Goal: Task Accomplishment & Management: Use online tool/utility

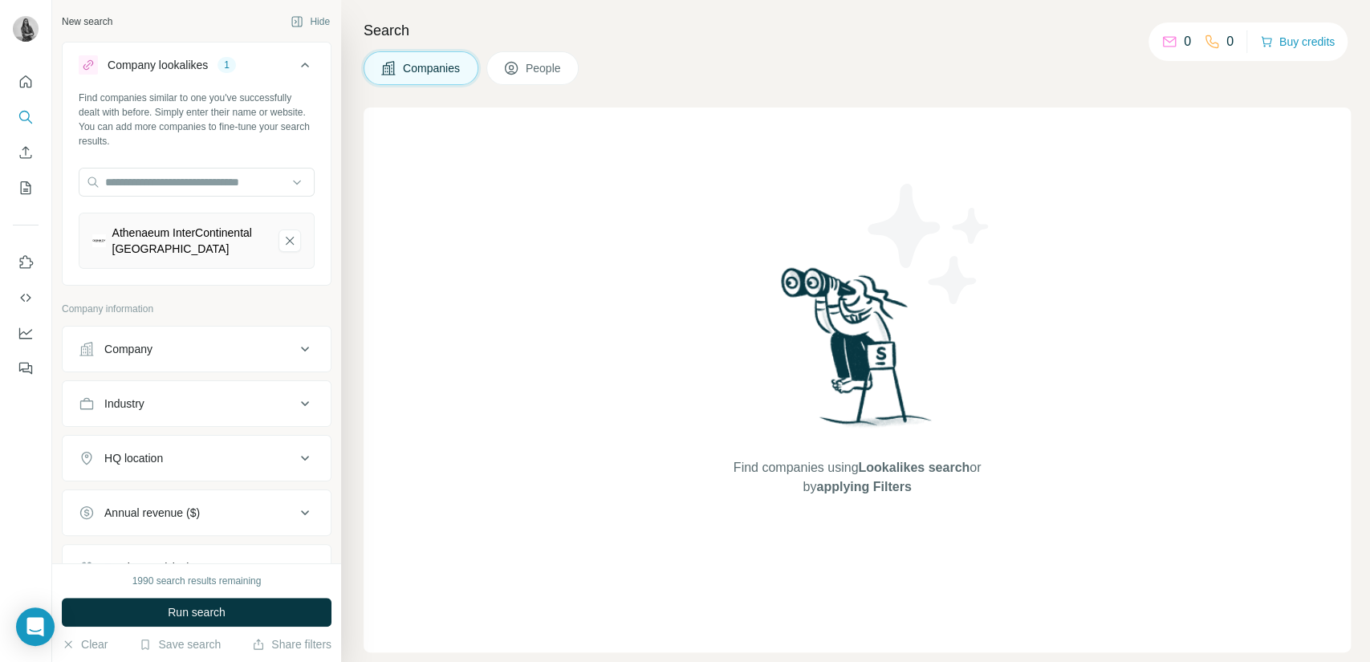
click at [295, 461] on icon at bounding box center [304, 458] width 19 height 19
click at [189, 491] on input "text" at bounding box center [197, 498] width 236 height 29
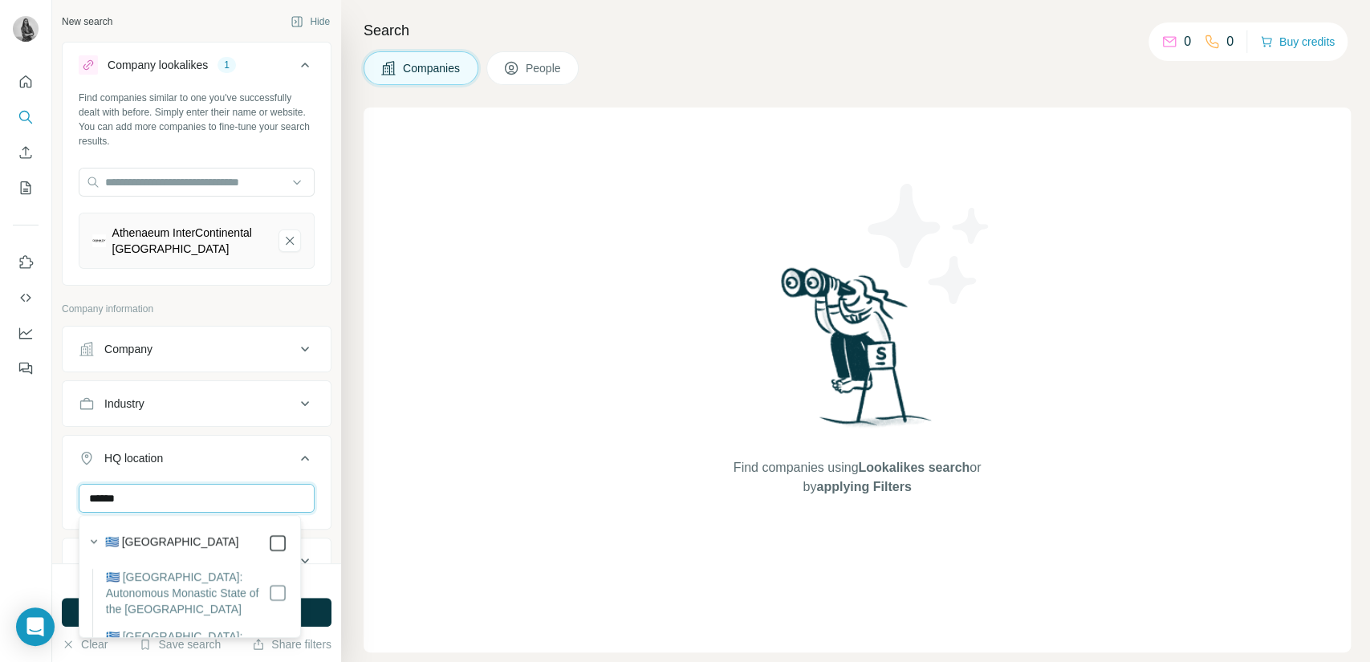
type input "******"
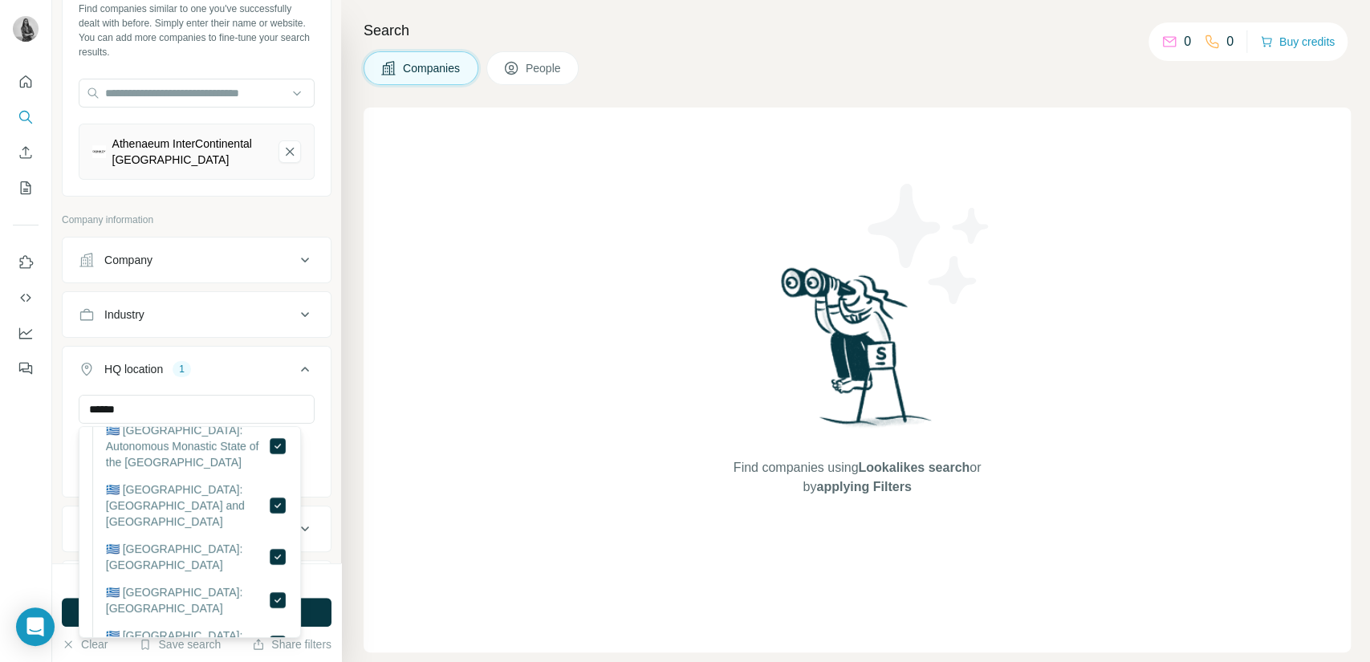
scroll to position [89, 0]
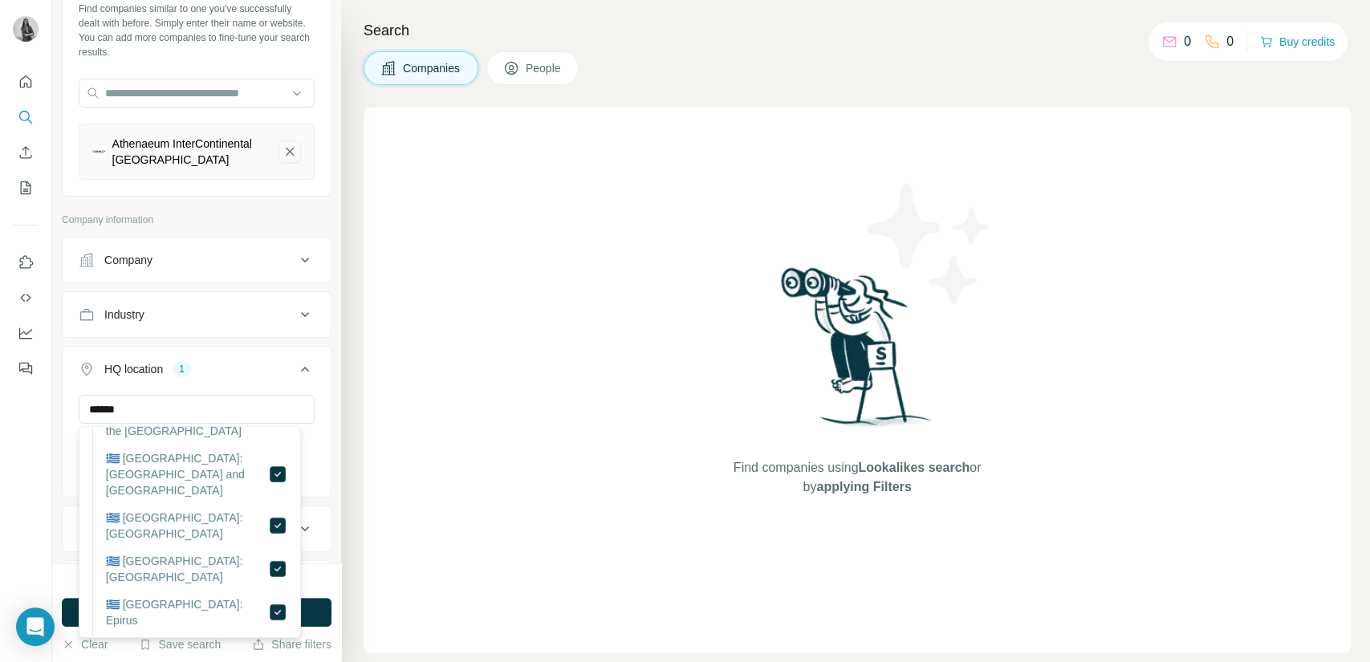
click at [282, 152] on icon "Athenaeum InterContinental Athens-remove-button" at bounding box center [289, 152] width 14 height 16
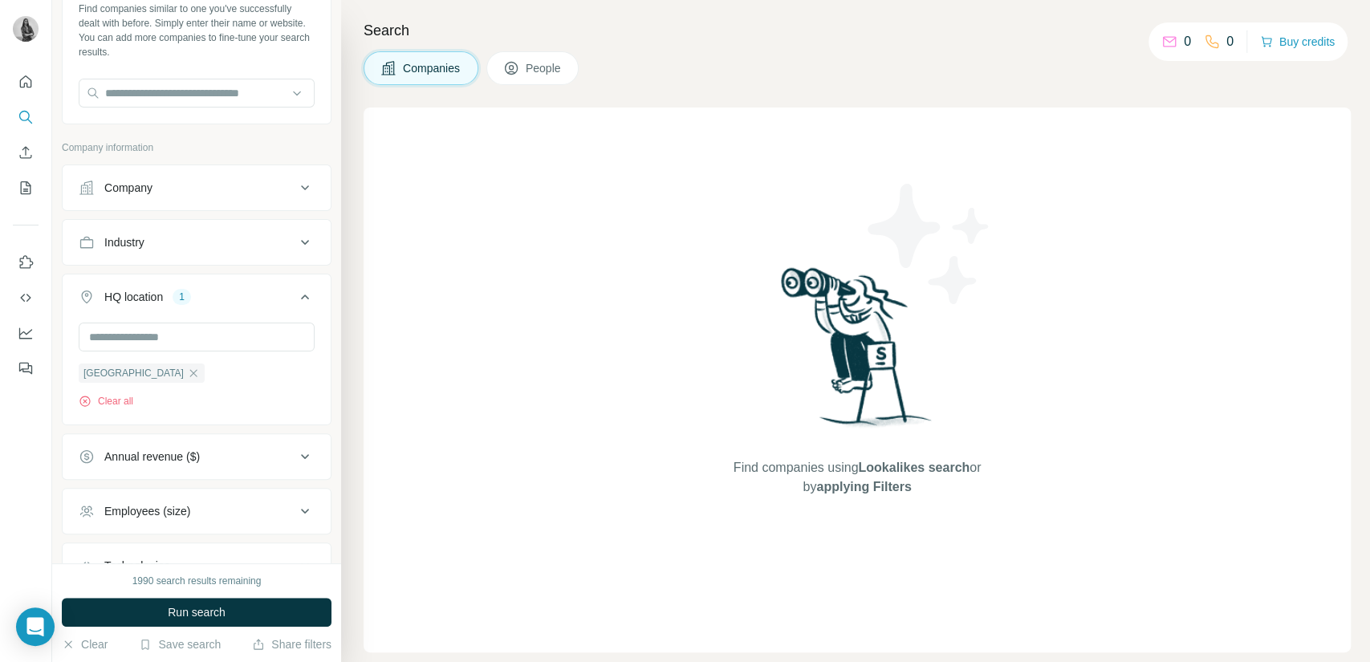
scroll to position [213, 0]
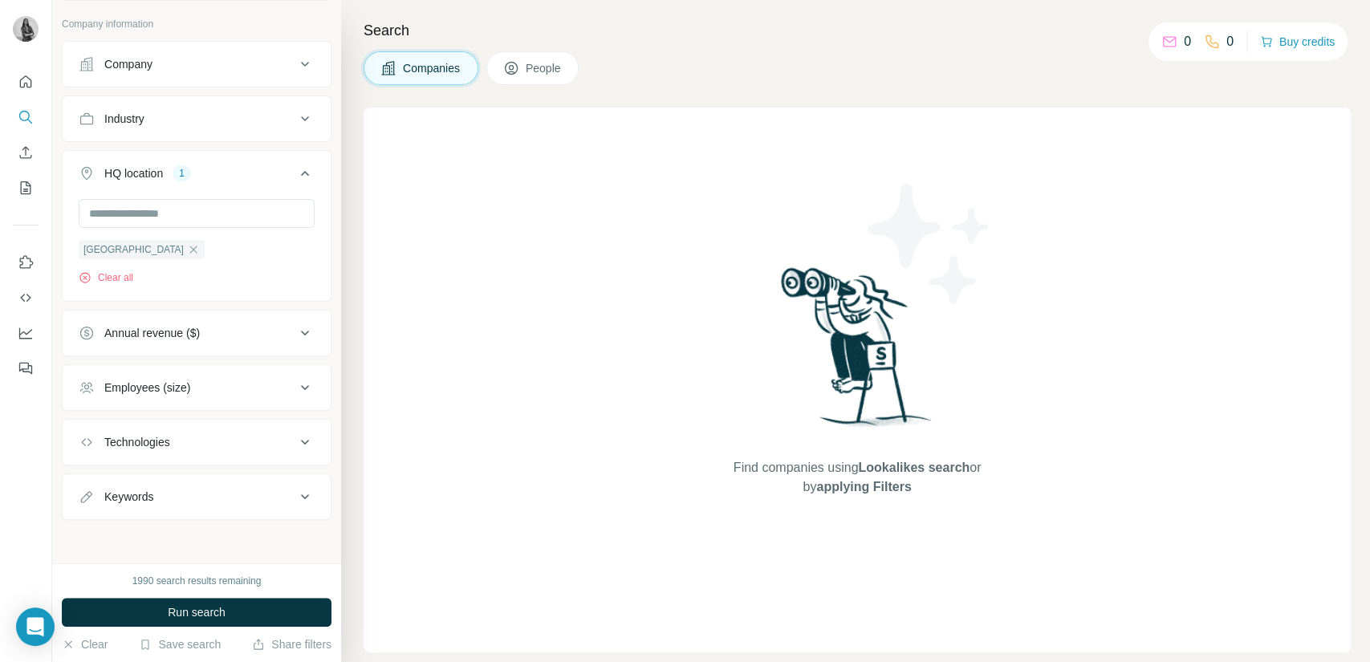
click at [295, 487] on icon at bounding box center [304, 496] width 19 height 19
click at [177, 536] on input "text" at bounding box center [181, 536] width 204 height 29
type input "*"
type input "**********"
click at [295, 537] on icon "button" at bounding box center [301, 537] width 12 height 10
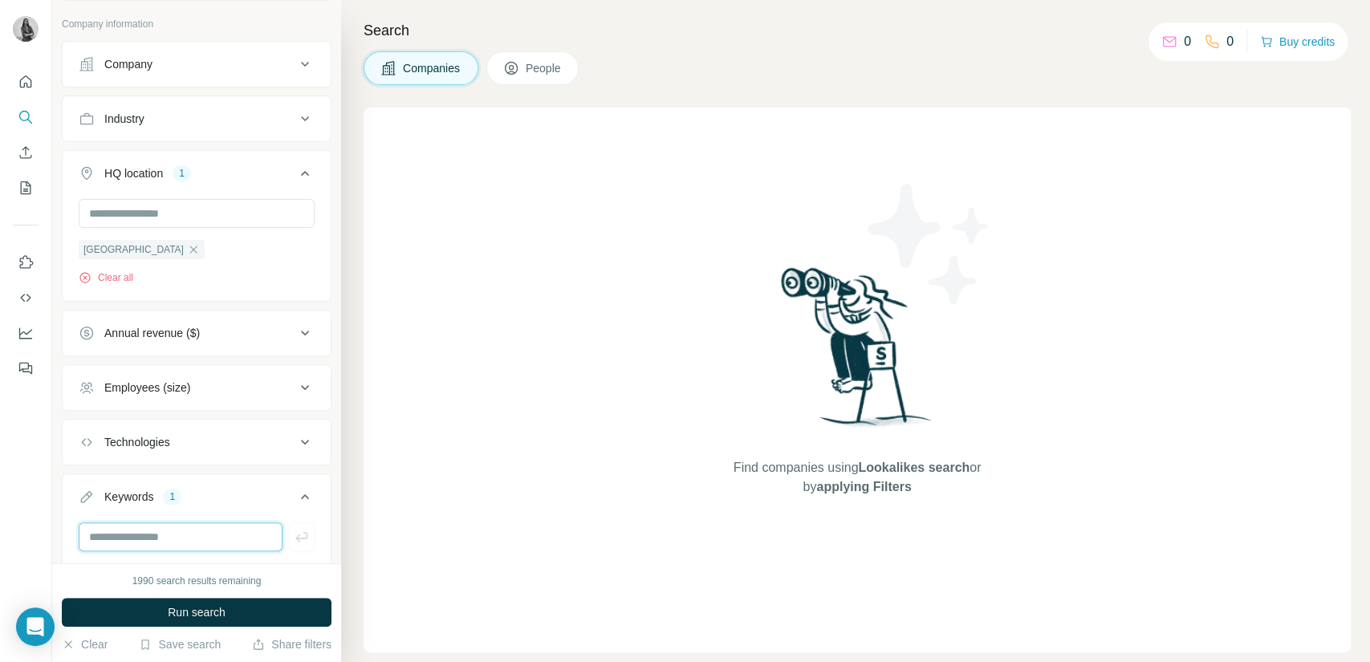
click at [214, 544] on input "text" at bounding box center [181, 536] width 204 height 29
type input "**********"
click at [294, 530] on icon "button" at bounding box center [302, 537] width 16 height 16
click at [189, 536] on input "text" at bounding box center [181, 536] width 204 height 29
type input "**********"
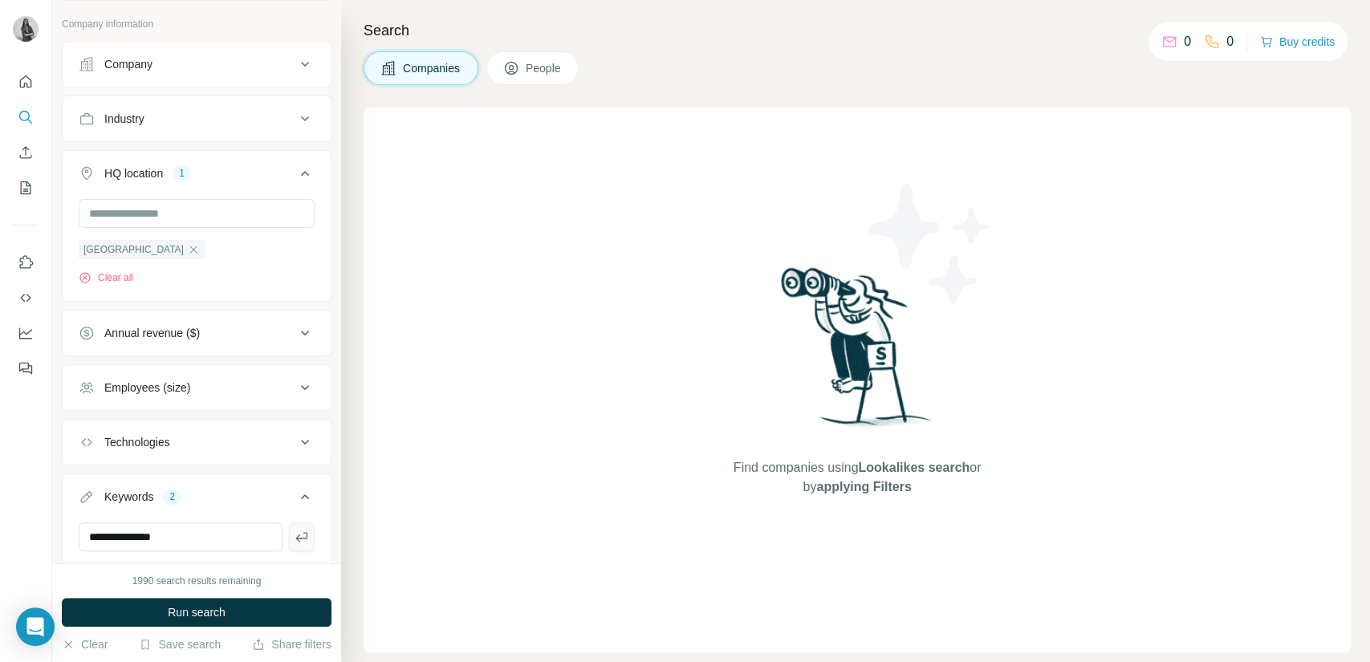
click at [294, 538] on icon "button" at bounding box center [302, 537] width 16 height 16
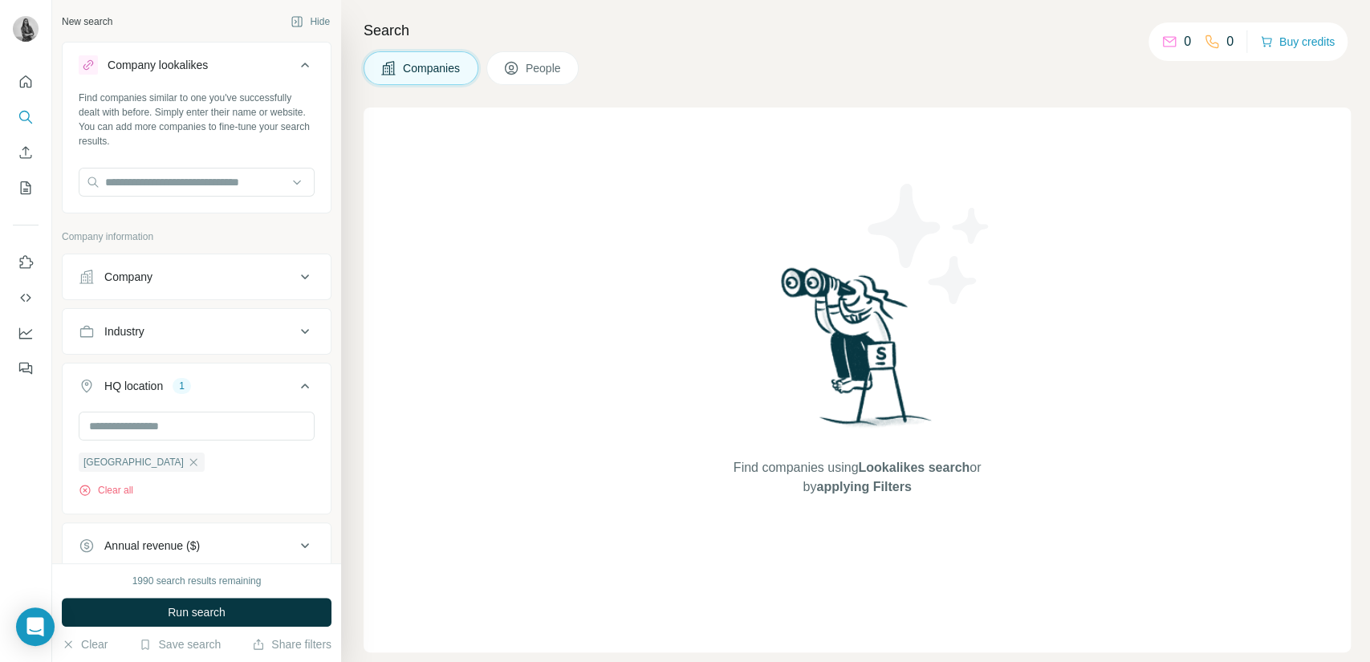
click at [295, 273] on icon at bounding box center [304, 276] width 19 height 19
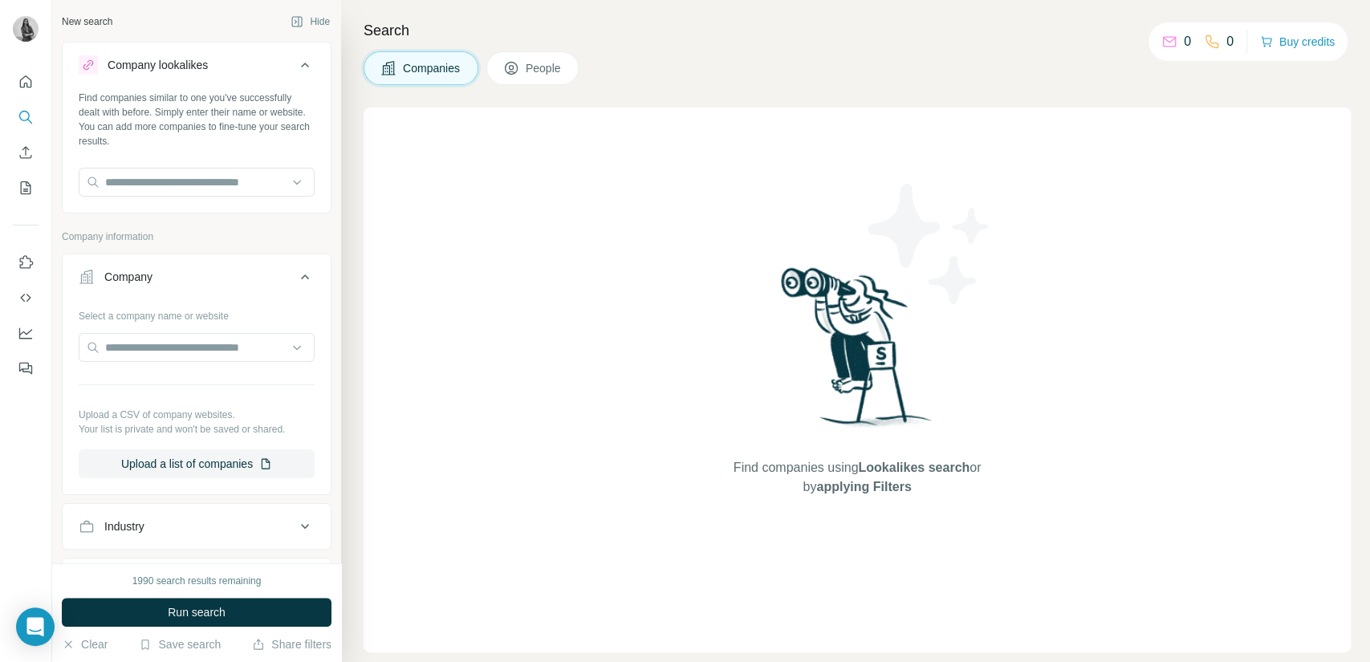
click at [289, 262] on button "Company" at bounding box center [197, 280] width 268 height 45
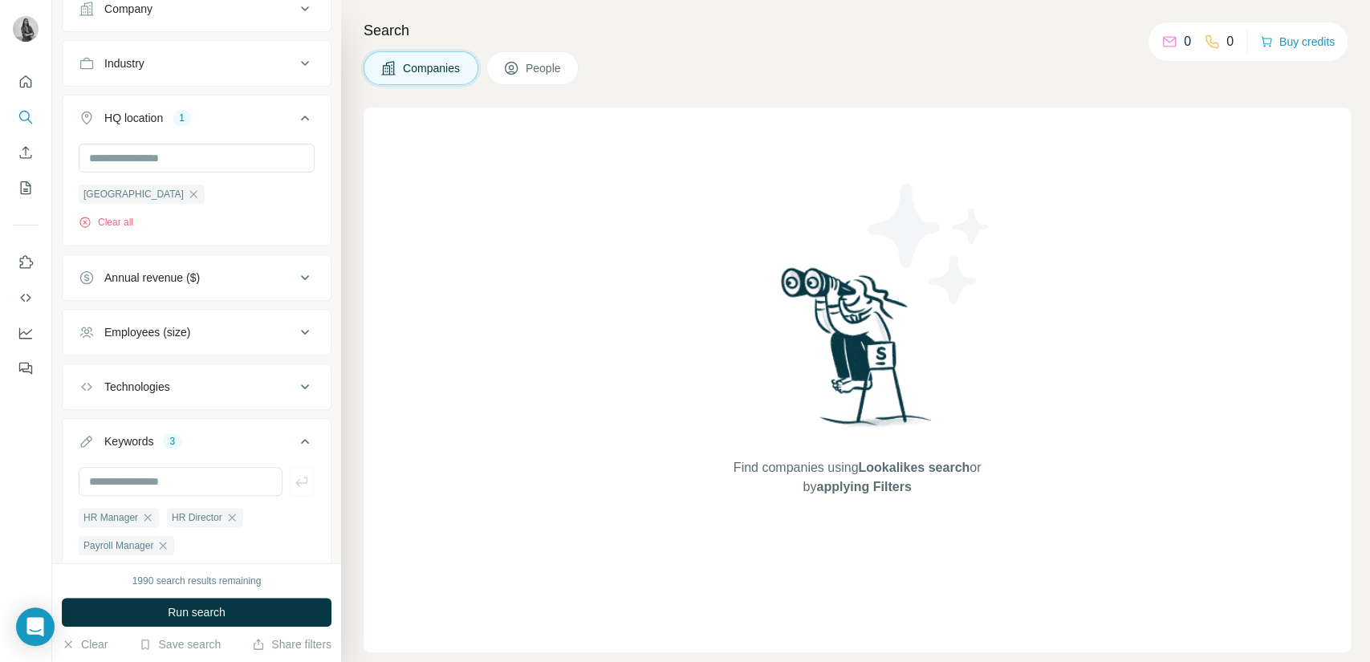
scroll to position [347, 0]
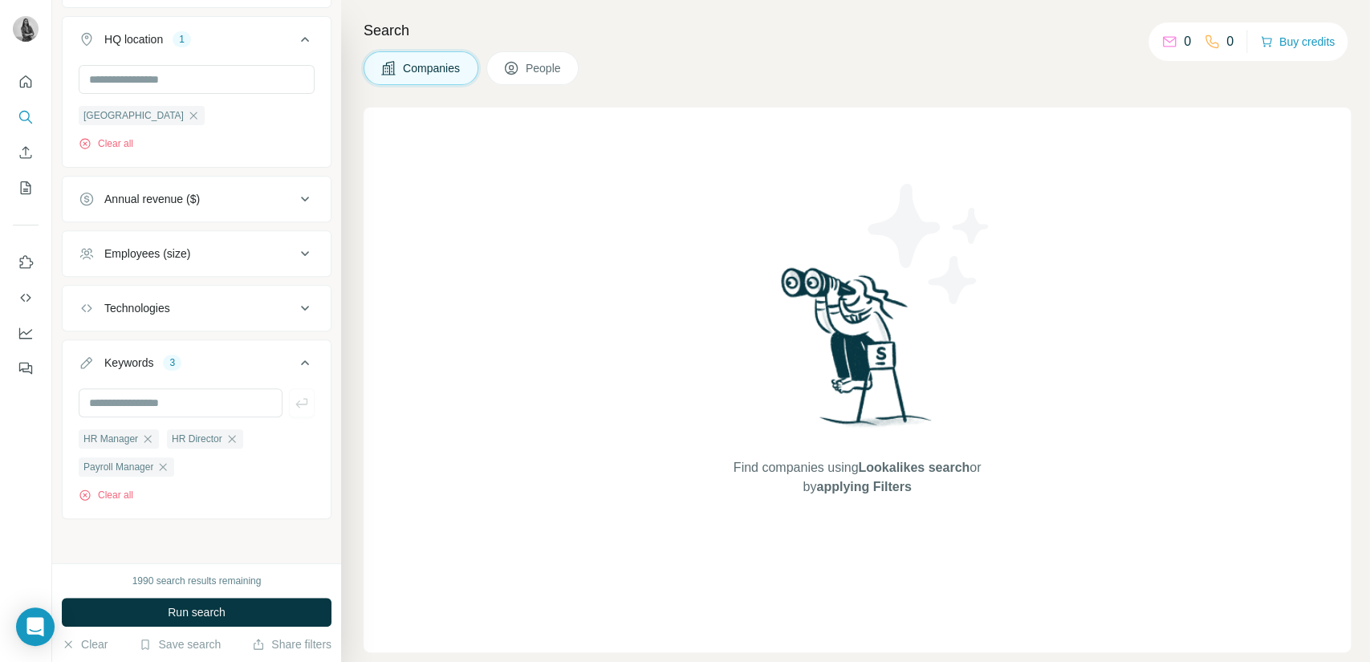
click at [507, 63] on icon at bounding box center [511, 68] width 16 height 16
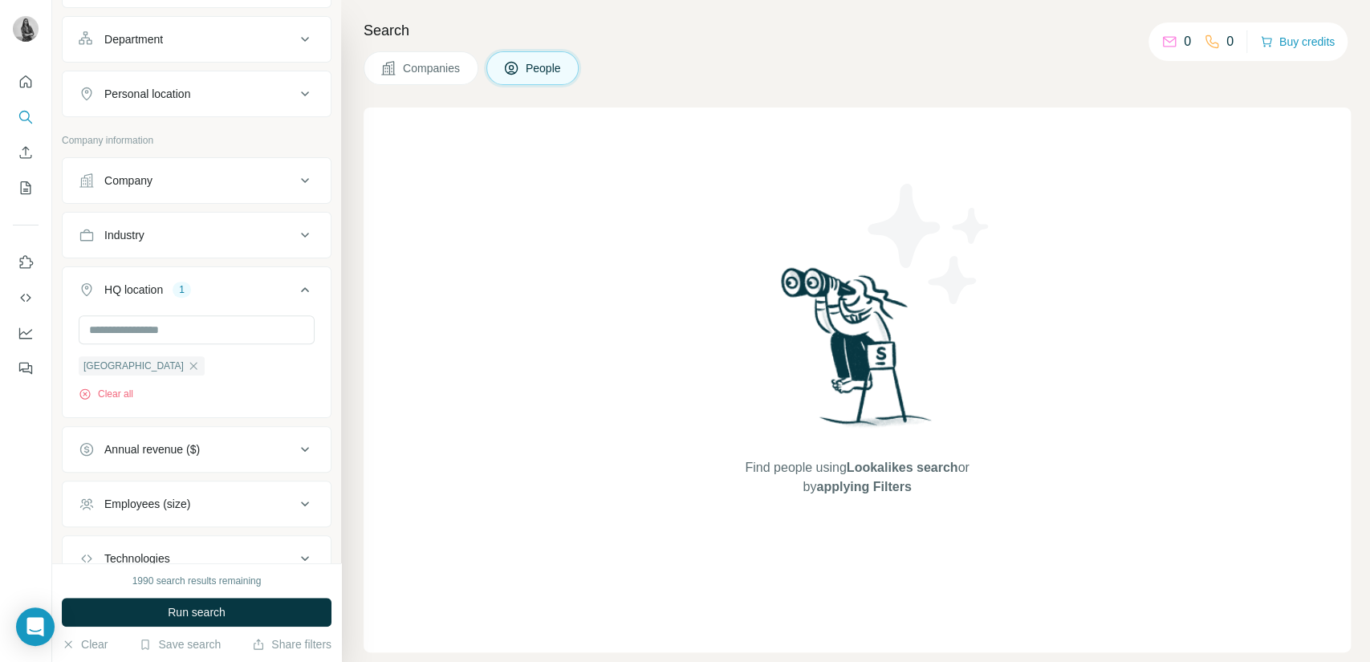
scroll to position [596, 0]
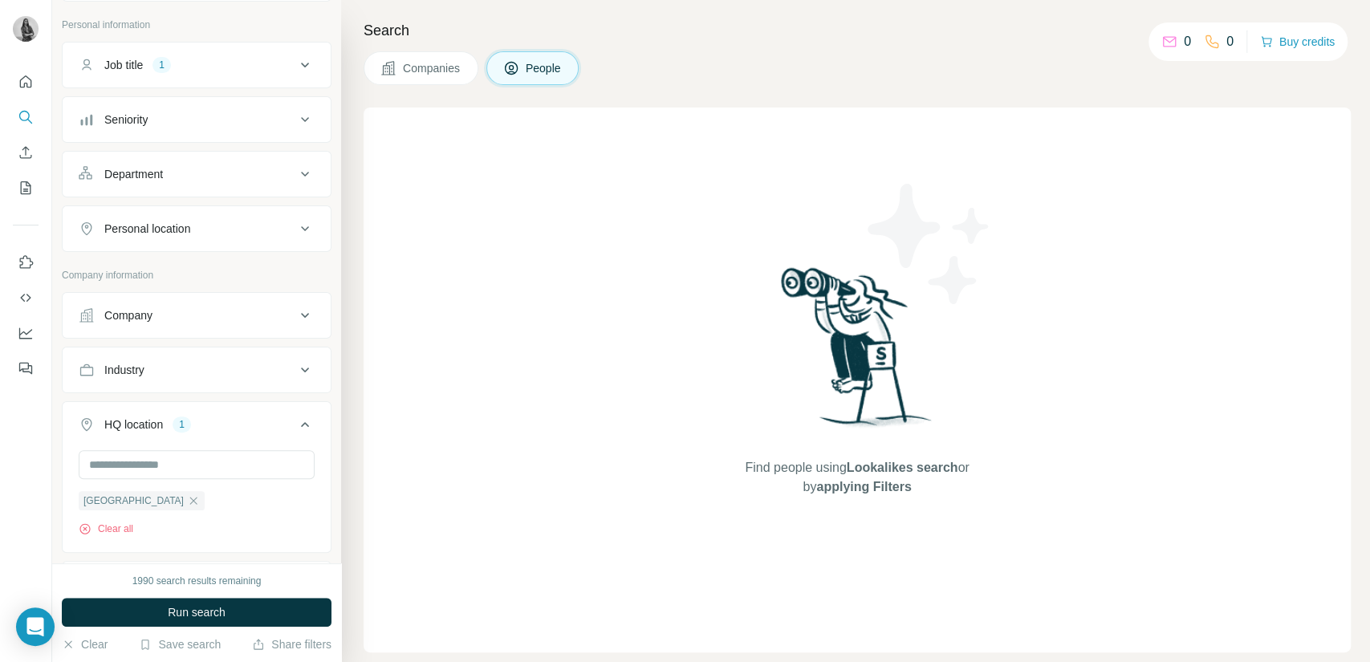
scroll to position [507, 0]
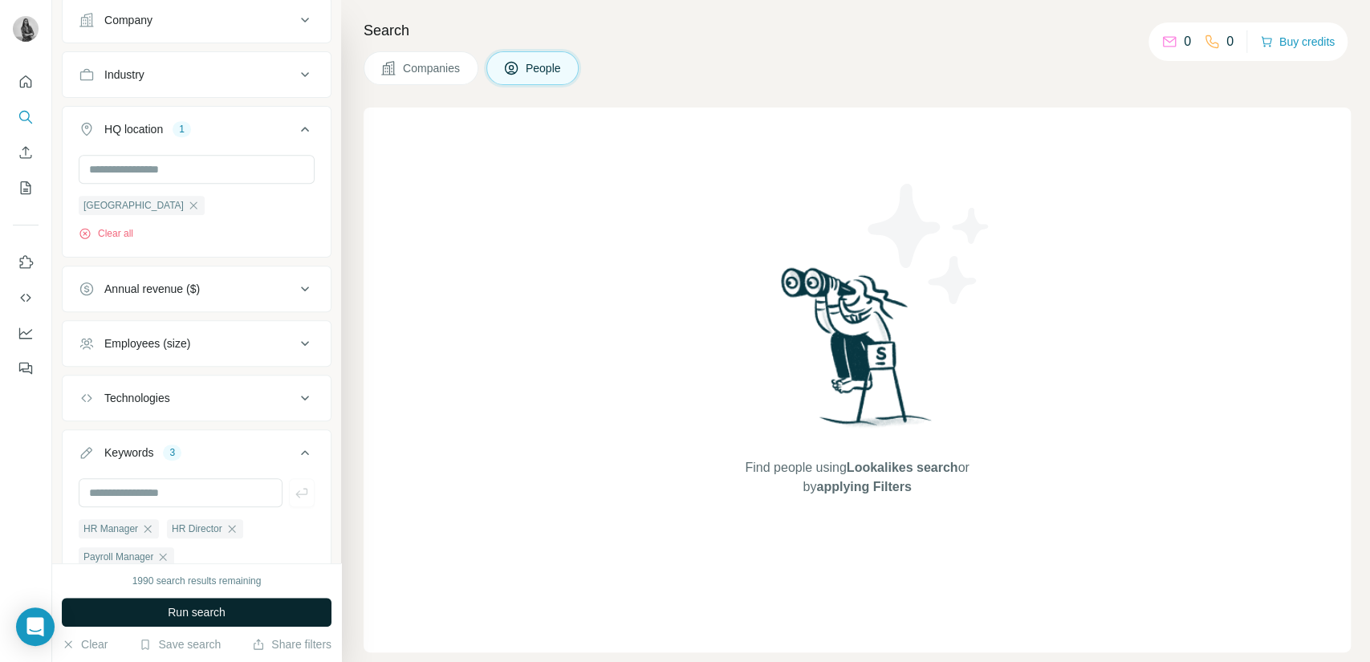
click at [239, 613] on button "Run search" at bounding box center [197, 612] width 270 height 29
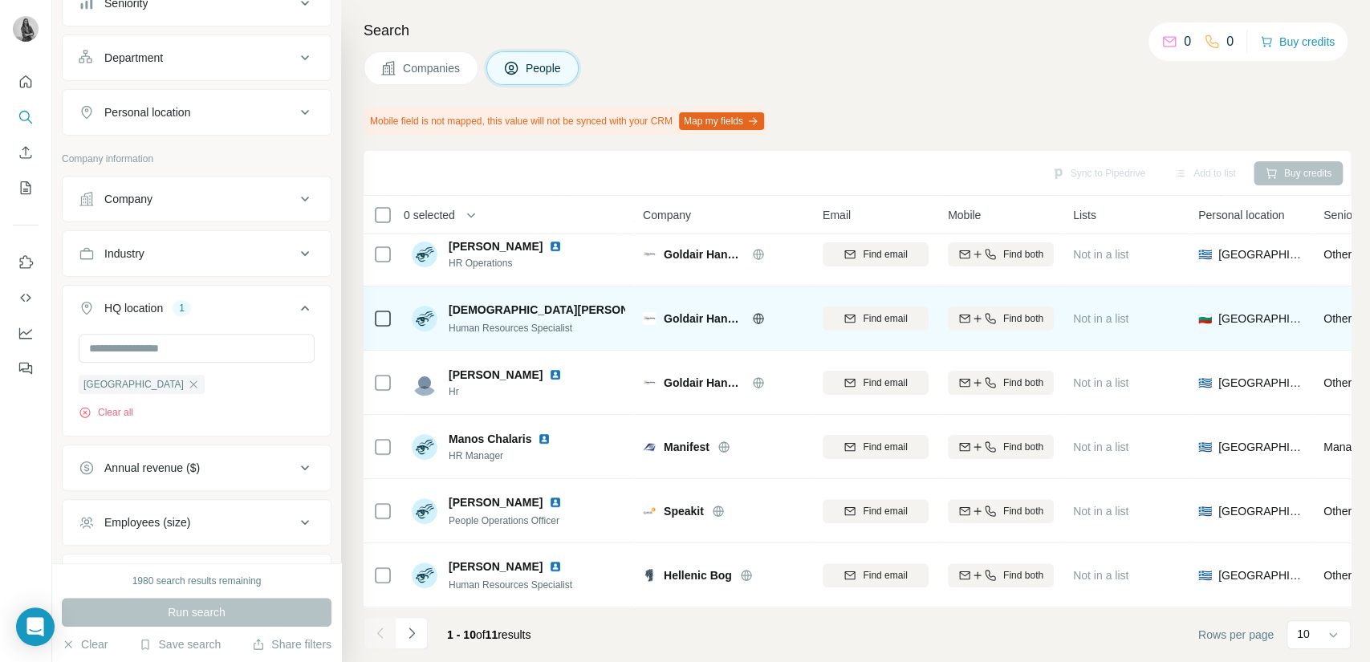
scroll to position [277, 0]
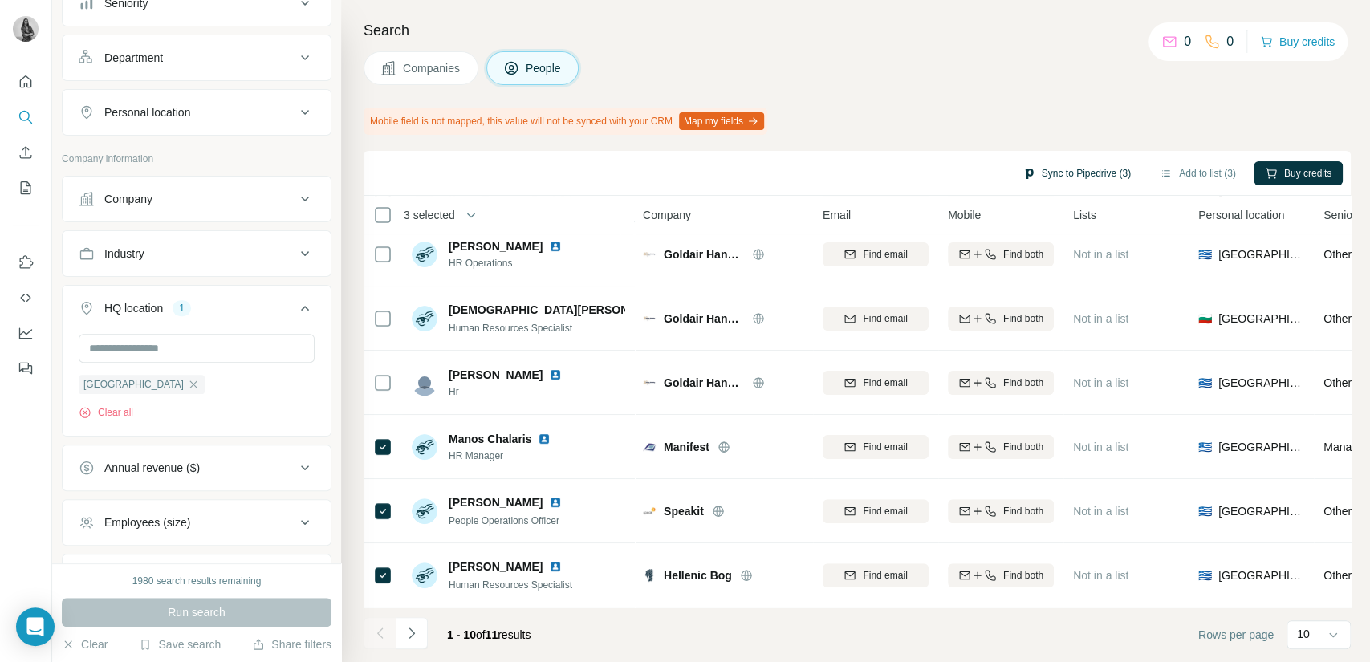
click at [1069, 175] on button "Sync to Pipedrive (3)" at bounding box center [1076, 173] width 131 height 24
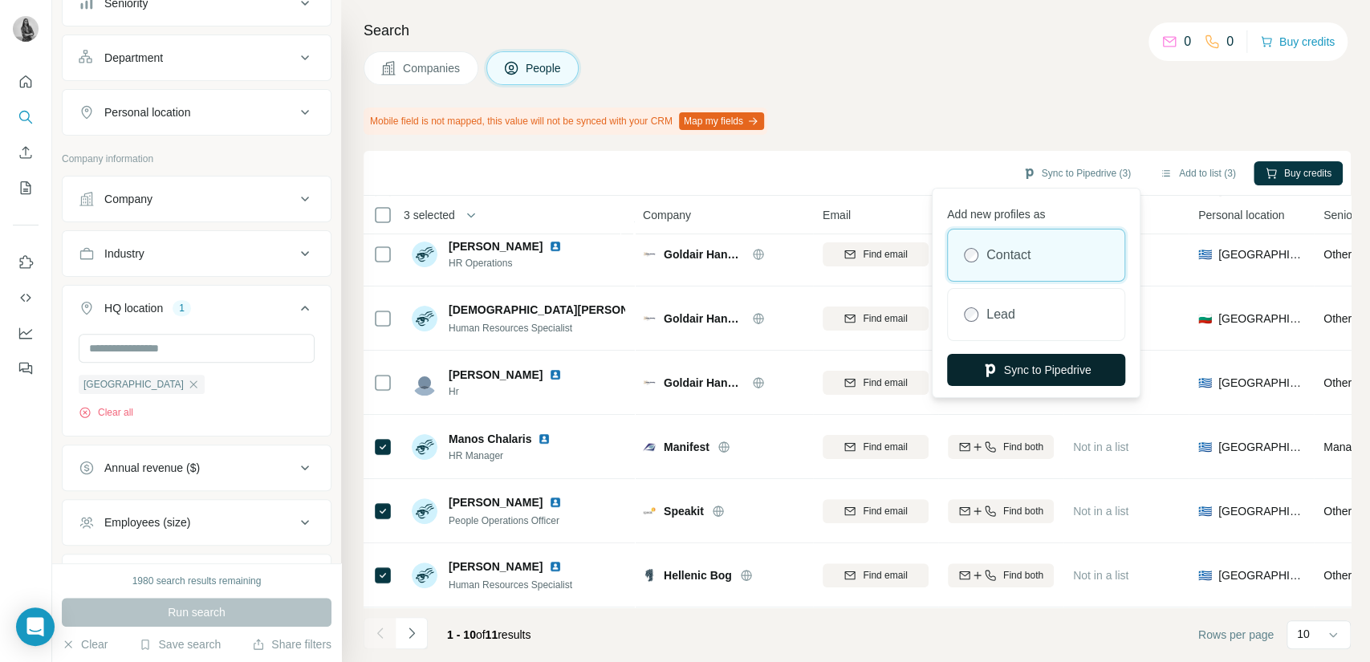
click at [1042, 372] on button "Sync to Pipedrive" at bounding box center [1036, 370] width 178 height 32
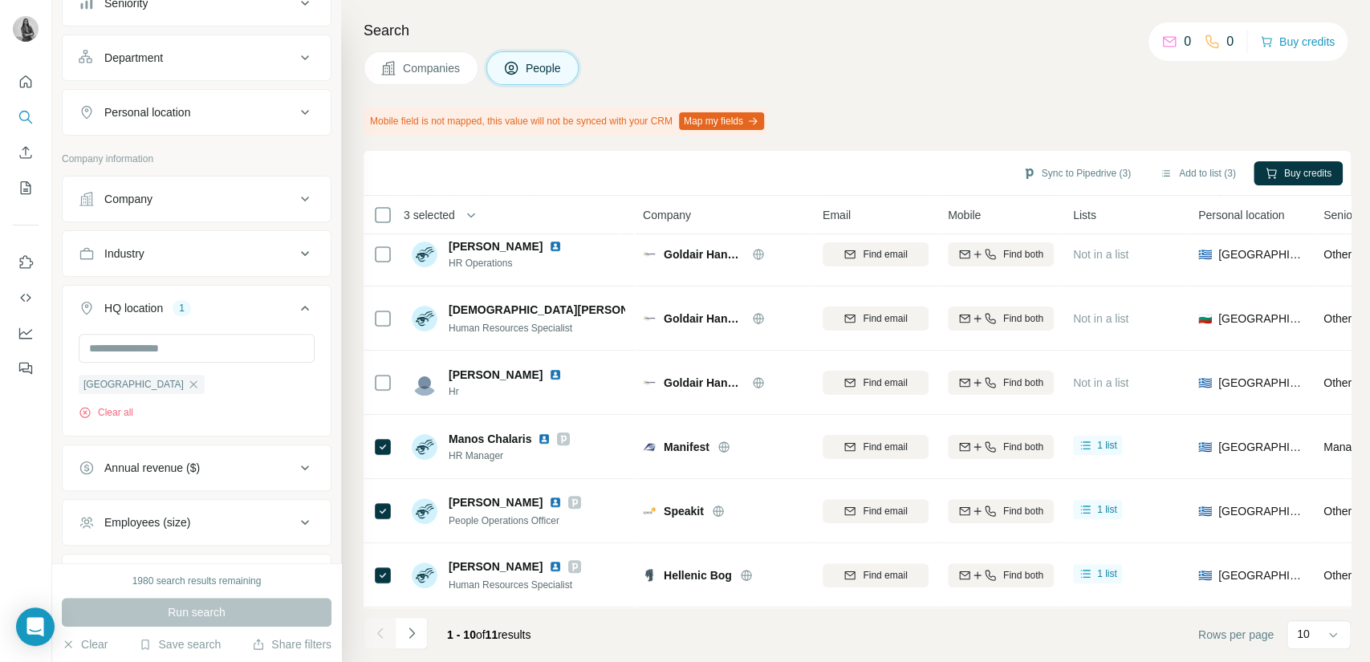
click at [449, 72] on span "Companies" at bounding box center [432, 68] width 59 height 16
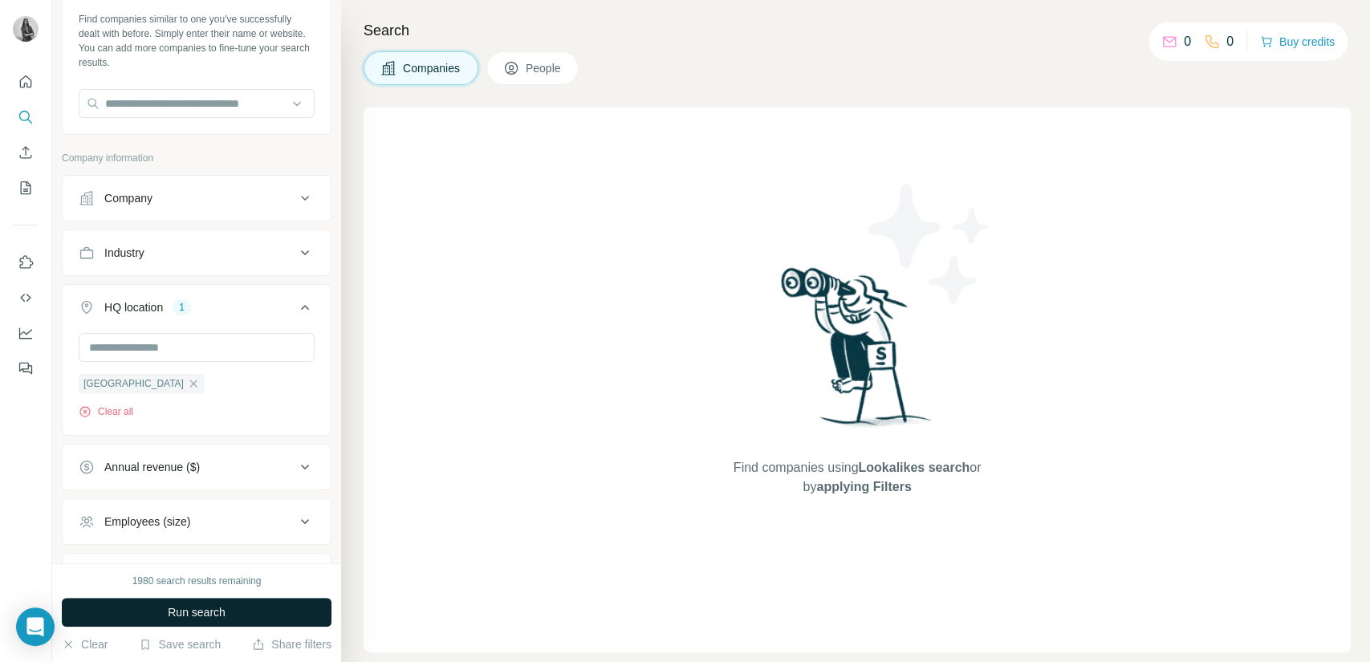
click at [205, 615] on span "Run search" at bounding box center [197, 612] width 58 height 16
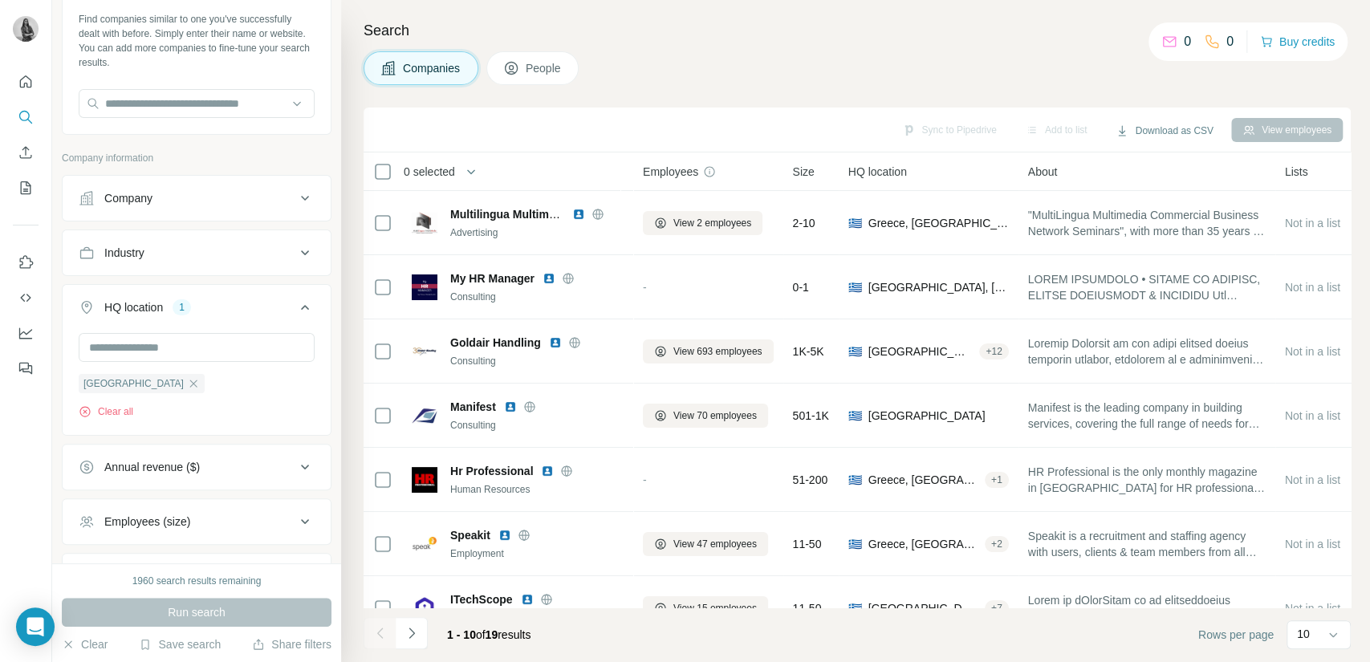
click at [563, 68] on span "People" at bounding box center [544, 68] width 37 height 16
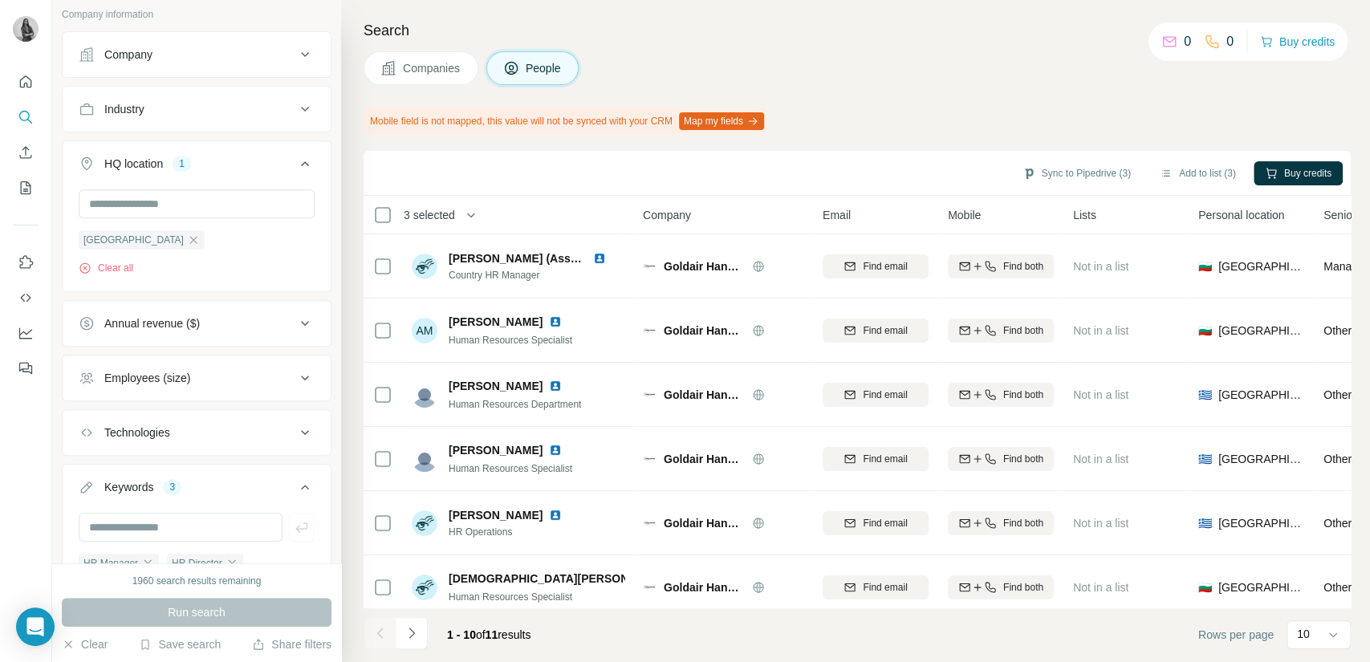
scroll to position [596, 0]
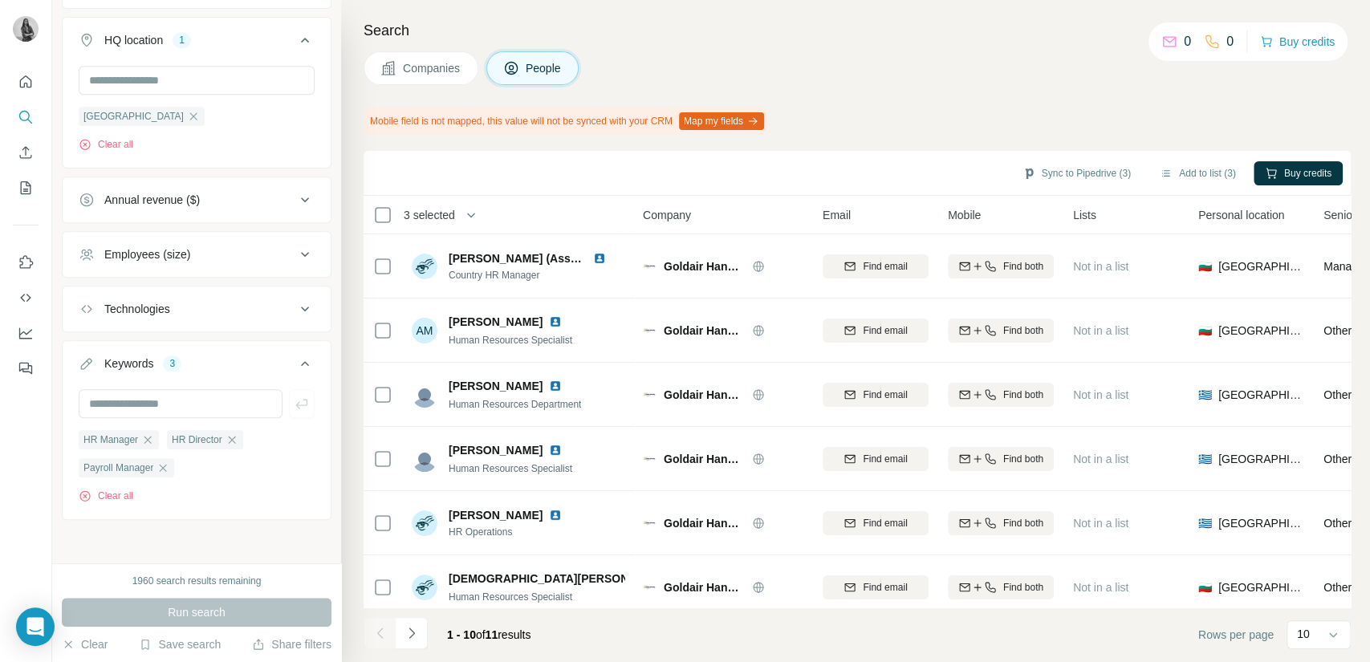
click at [200, 548] on div "New search Hide Company lookalikes Find companies similar to one you've success…" at bounding box center [196, 281] width 289 height 563
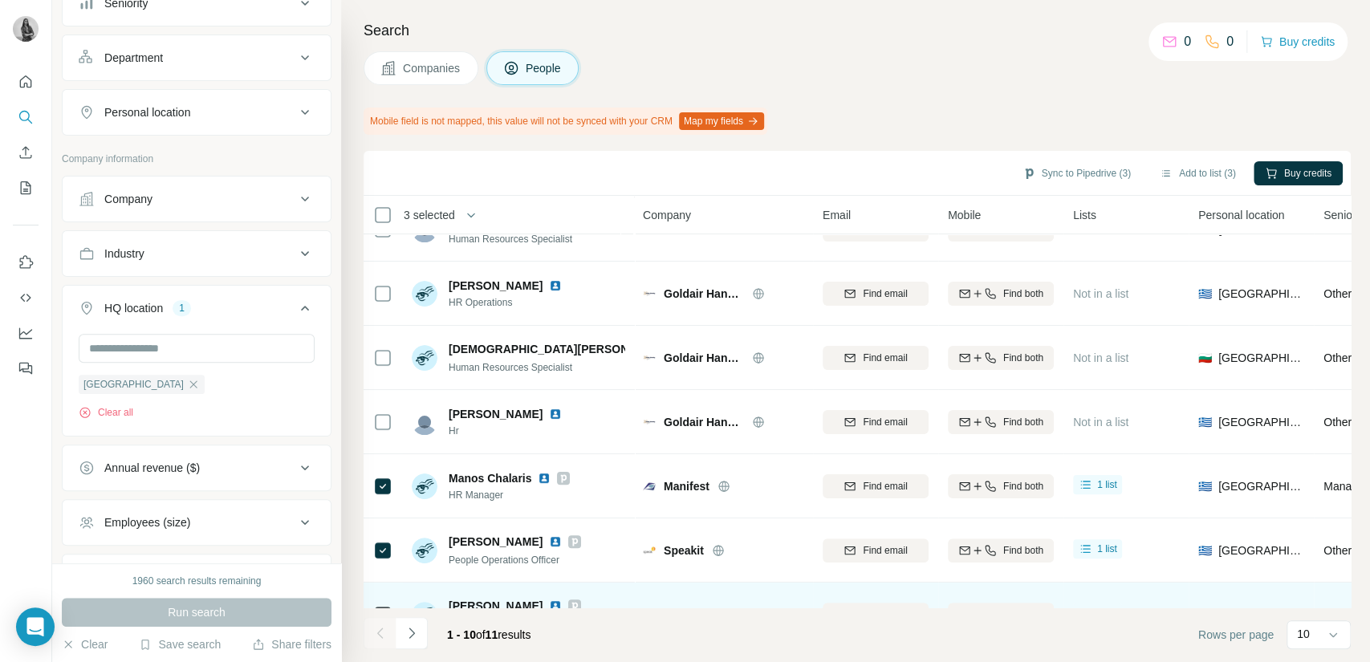
scroll to position [277, 0]
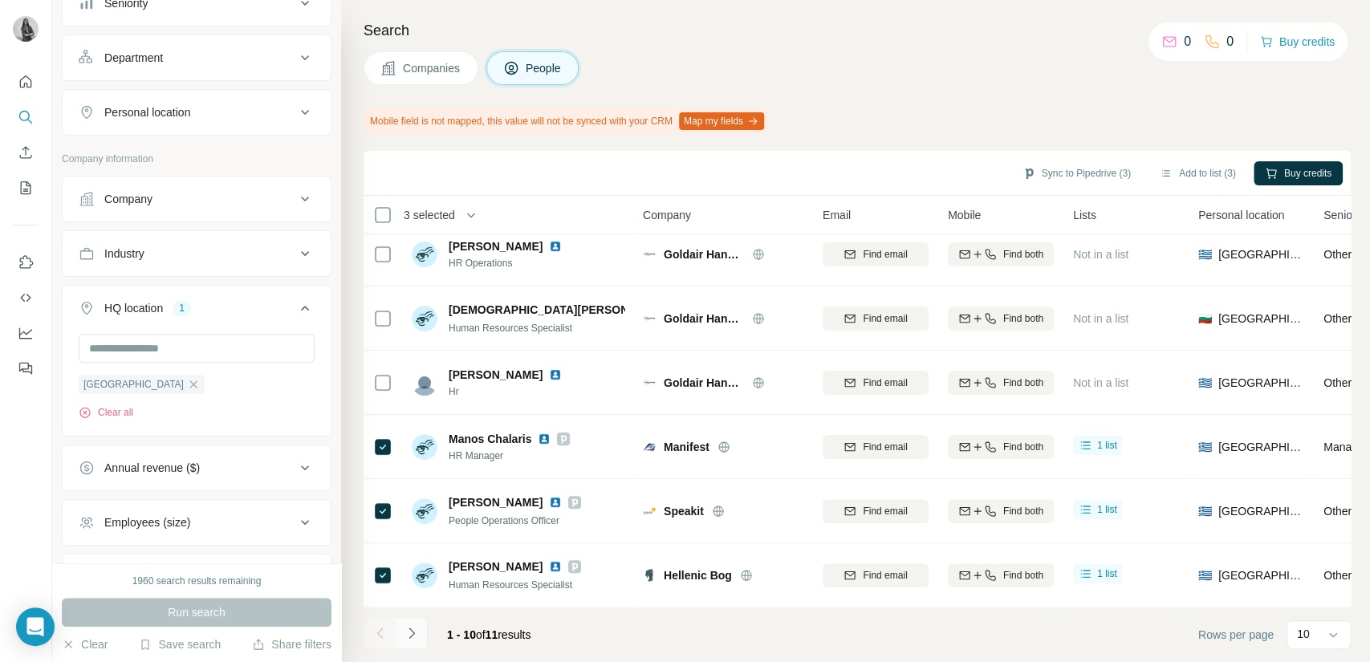
click at [413, 633] on icon "Navigate to next page" at bounding box center [411, 633] width 6 height 10
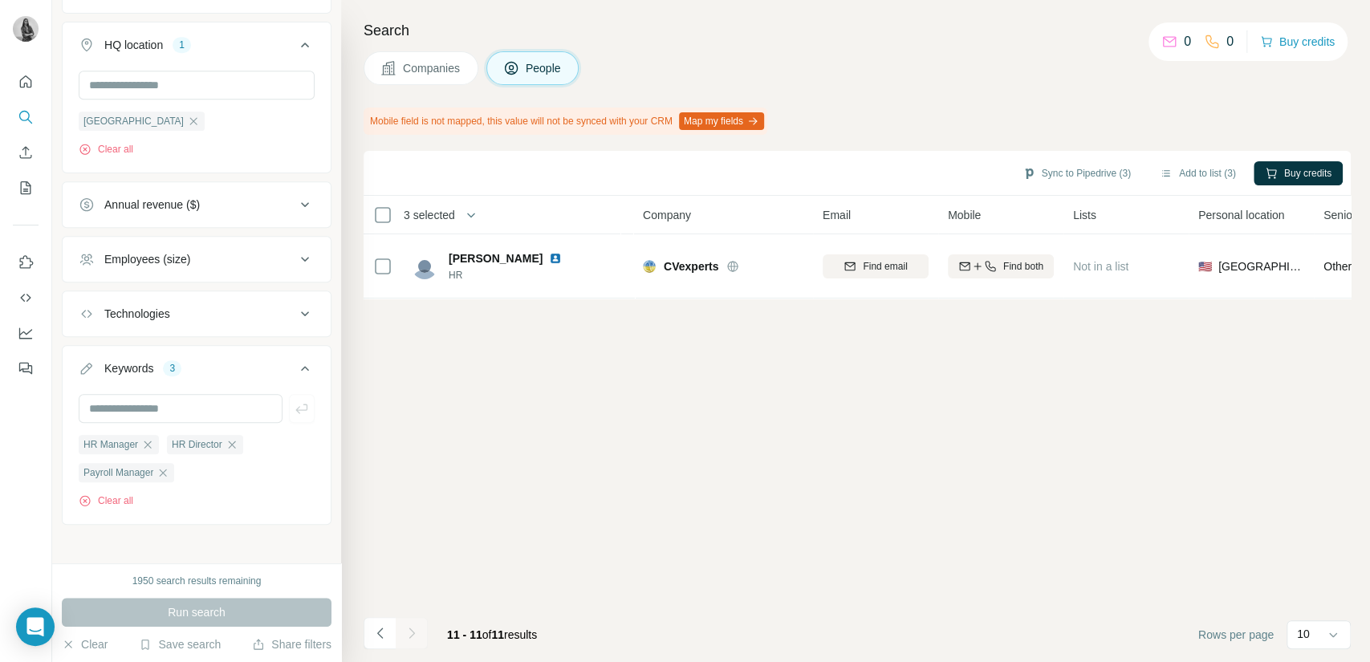
scroll to position [596, 0]
click at [112, 498] on button "Clear all" at bounding box center [106, 496] width 55 height 14
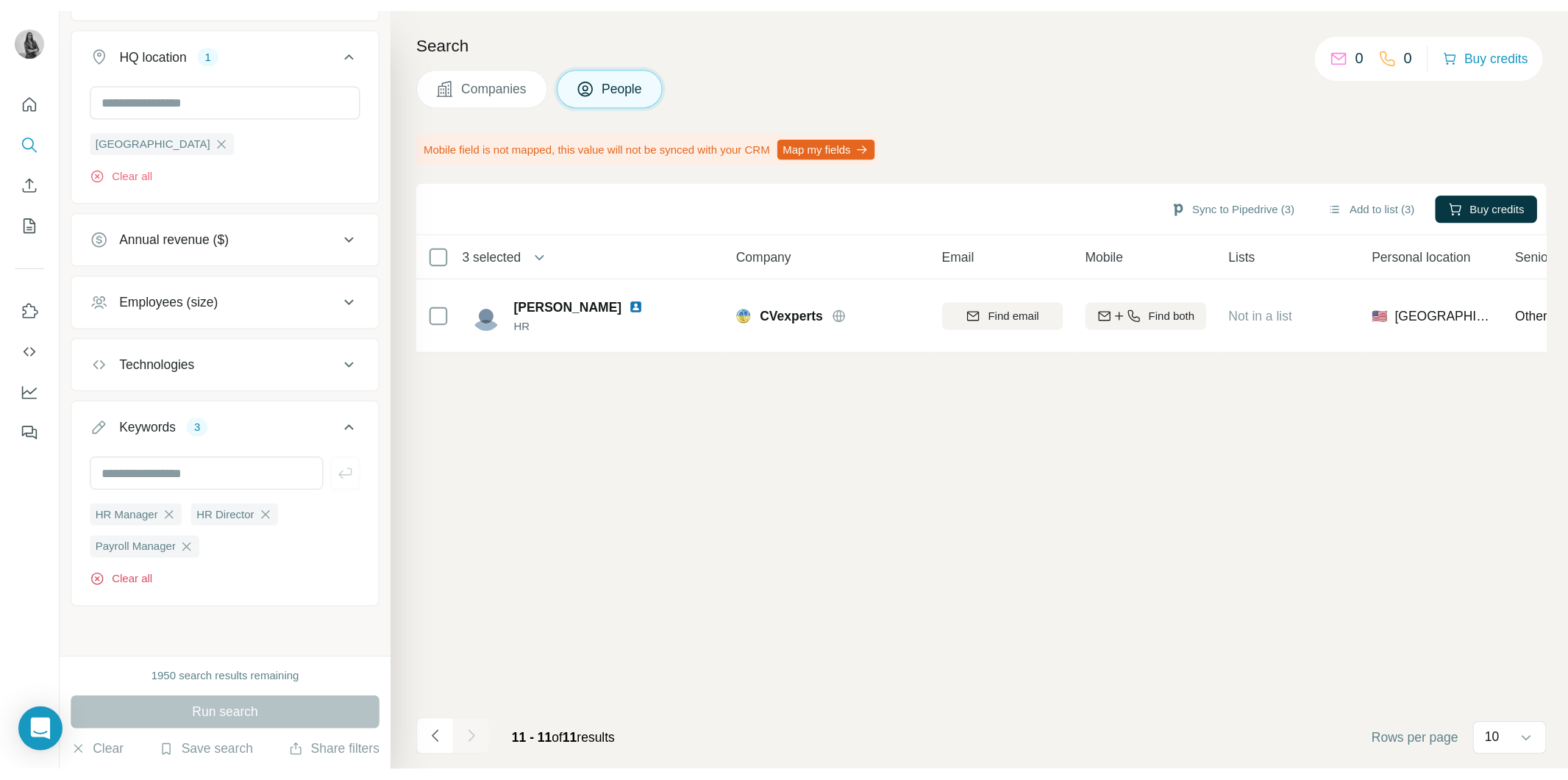
scroll to position [467, 0]
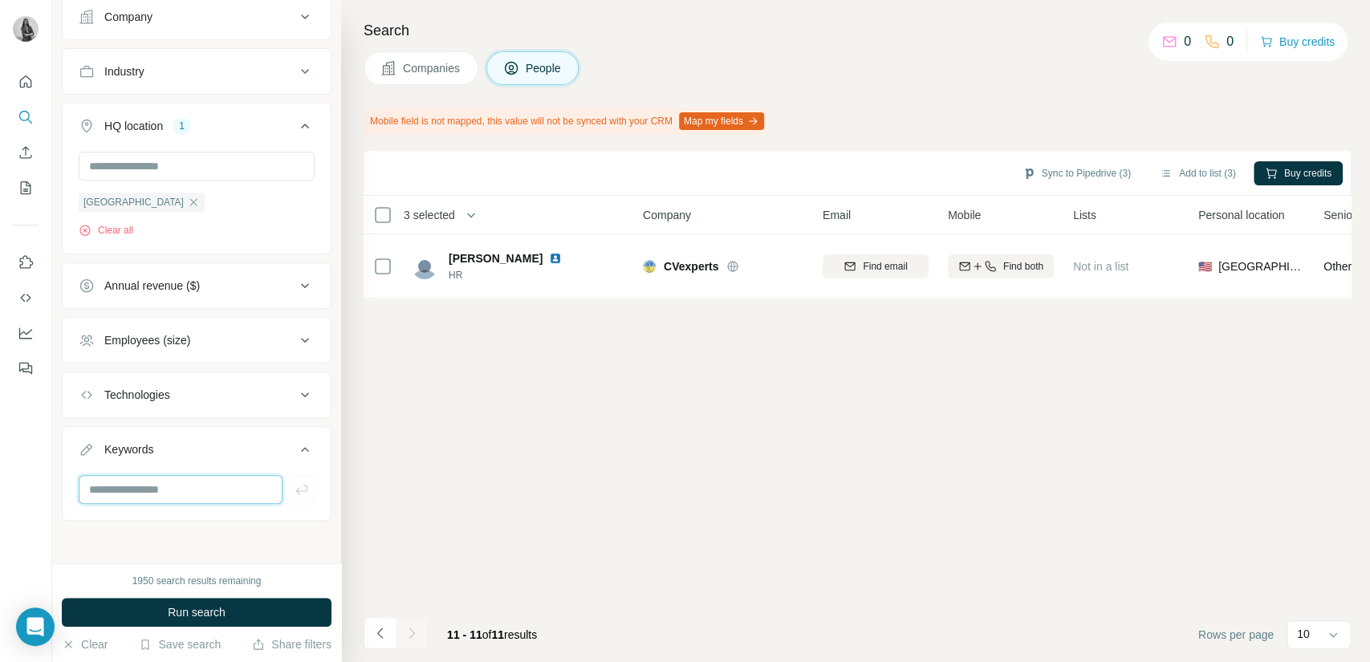
click at [142, 496] on input "text" at bounding box center [181, 489] width 204 height 29
type input "**"
click at [294, 482] on icon "button" at bounding box center [302, 490] width 16 height 16
click at [183, 492] on input "text" at bounding box center [181, 489] width 204 height 29
type input "**********"
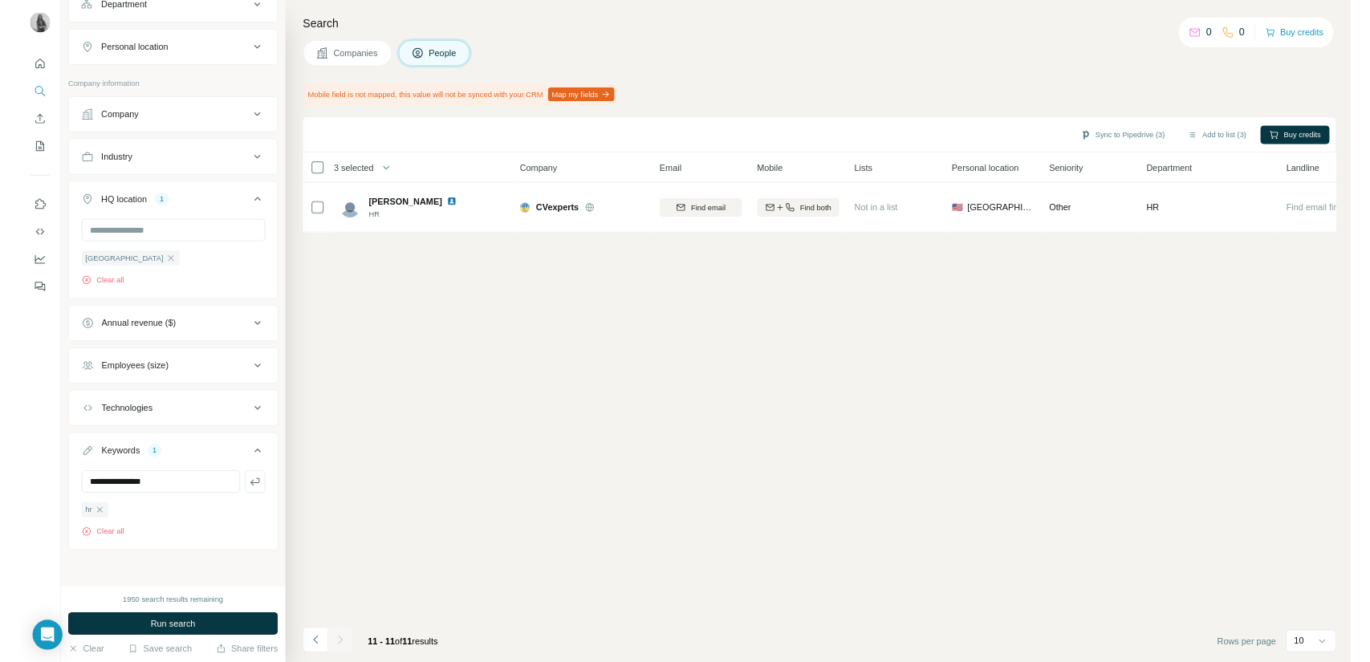
scroll to position [89, 0]
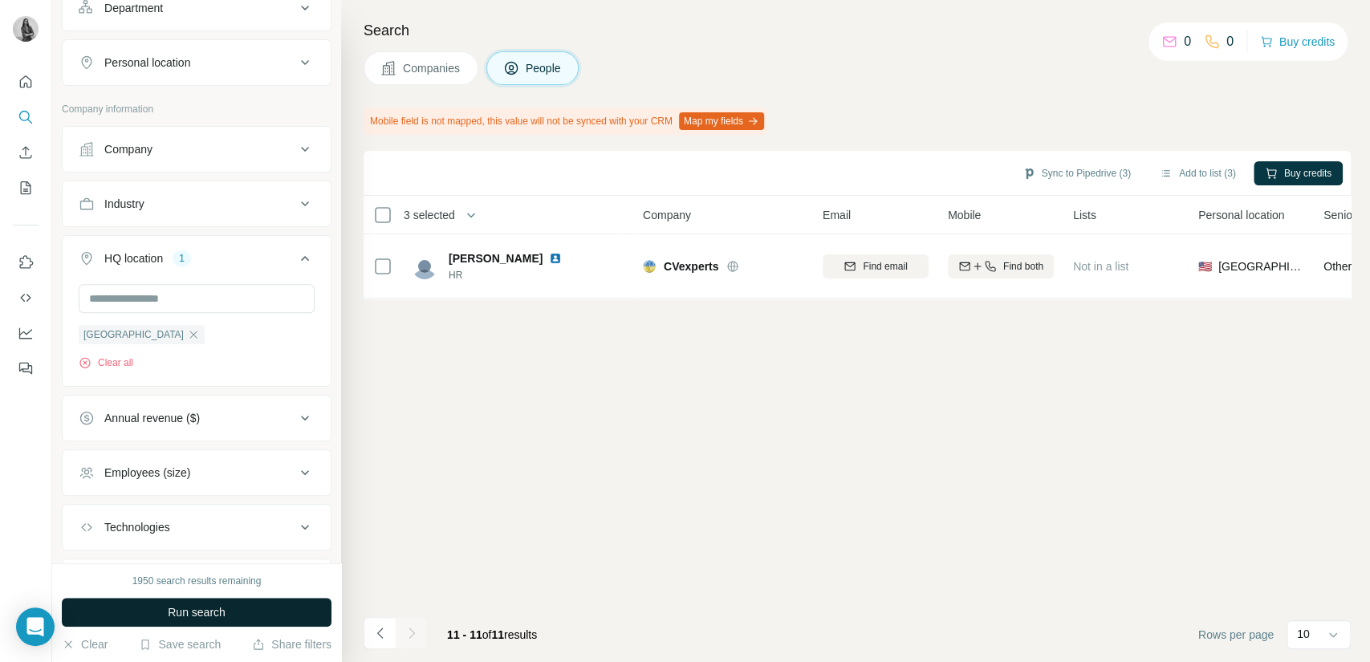
click at [280, 612] on button "Run search" at bounding box center [197, 612] width 270 height 29
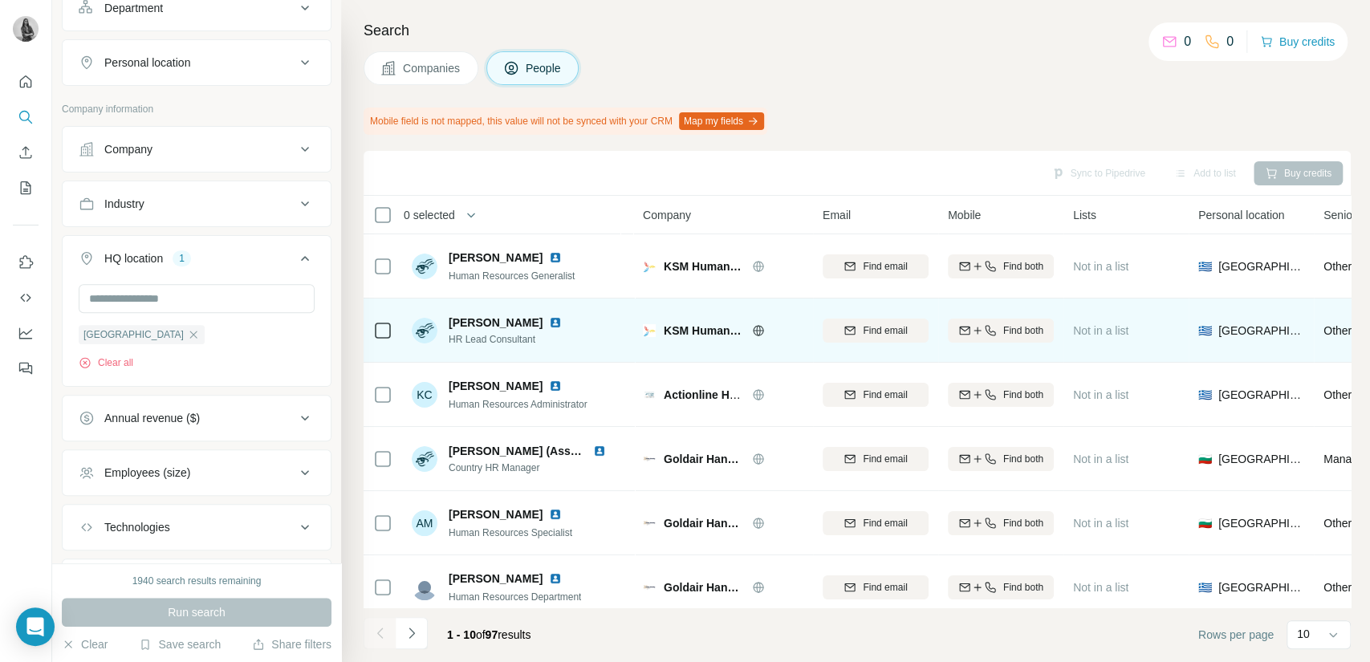
click at [373, 323] on icon at bounding box center [382, 330] width 19 height 19
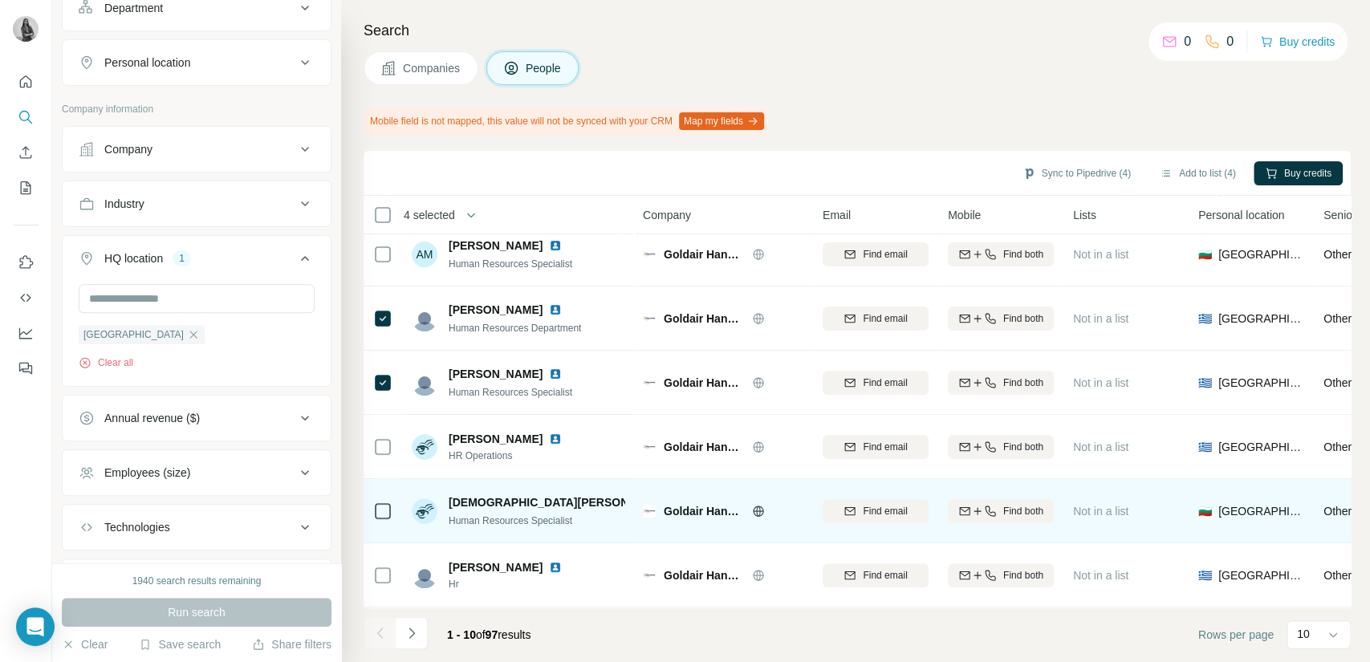
scroll to position [277, 0]
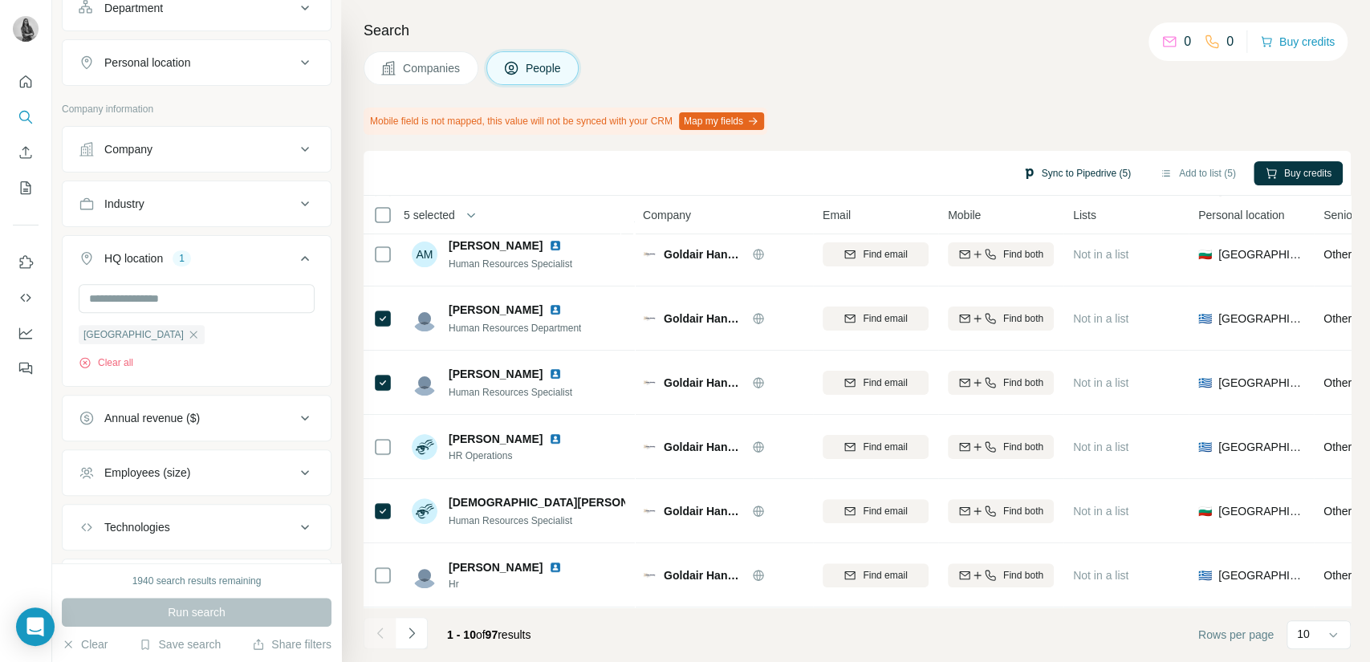
click at [1068, 177] on button "Sync to Pipedrive (5)" at bounding box center [1076, 173] width 131 height 24
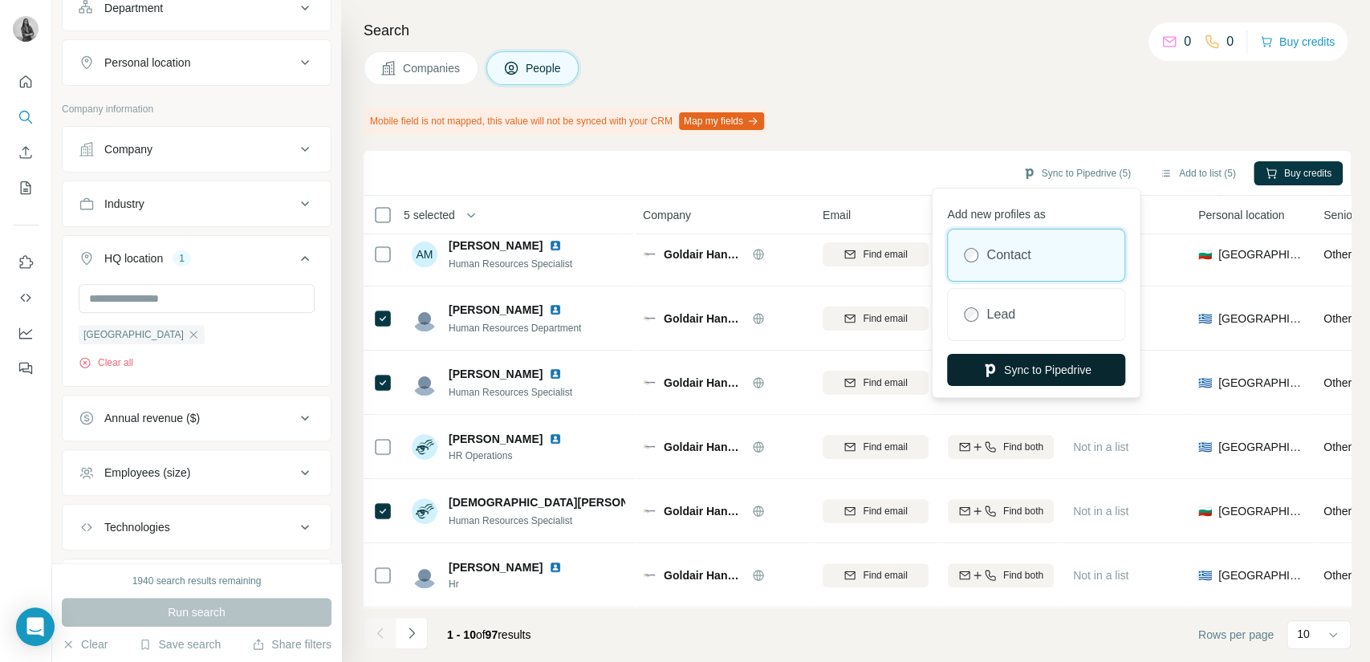
click at [1038, 364] on button "Sync to Pipedrive" at bounding box center [1036, 370] width 178 height 32
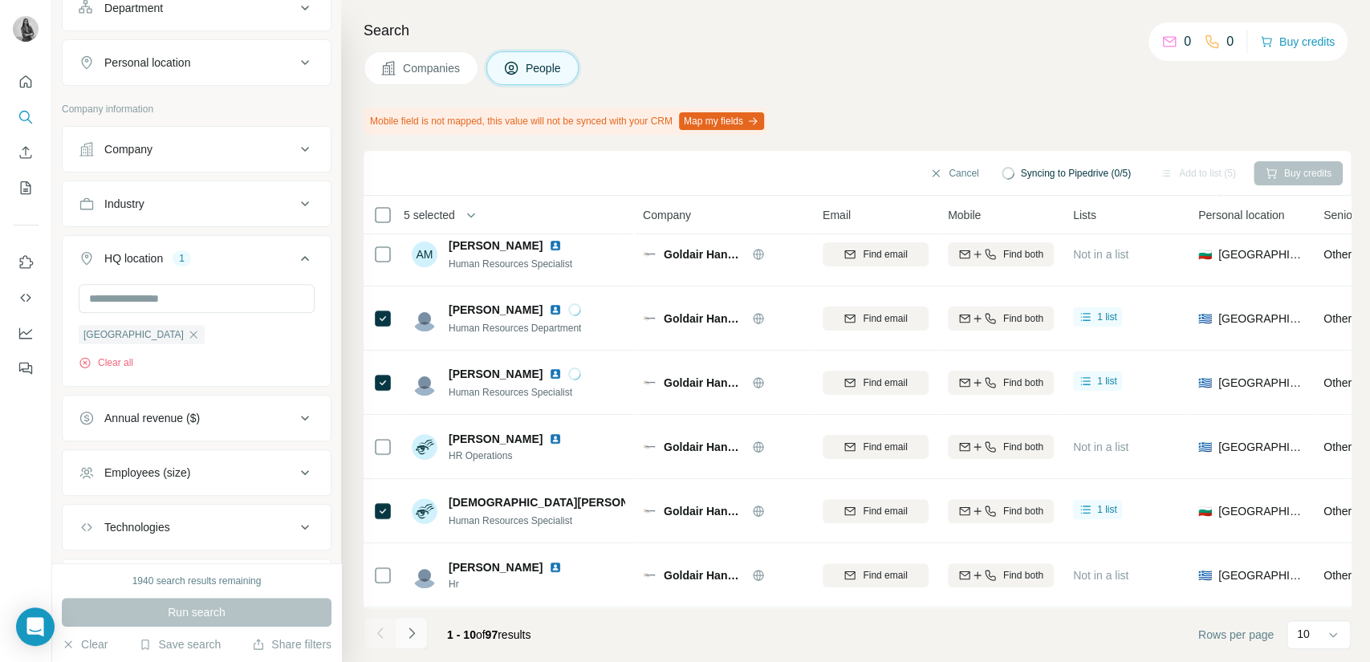
click at [414, 633] on icon "Navigate to next page" at bounding box center [412, 633] width 16 height 16
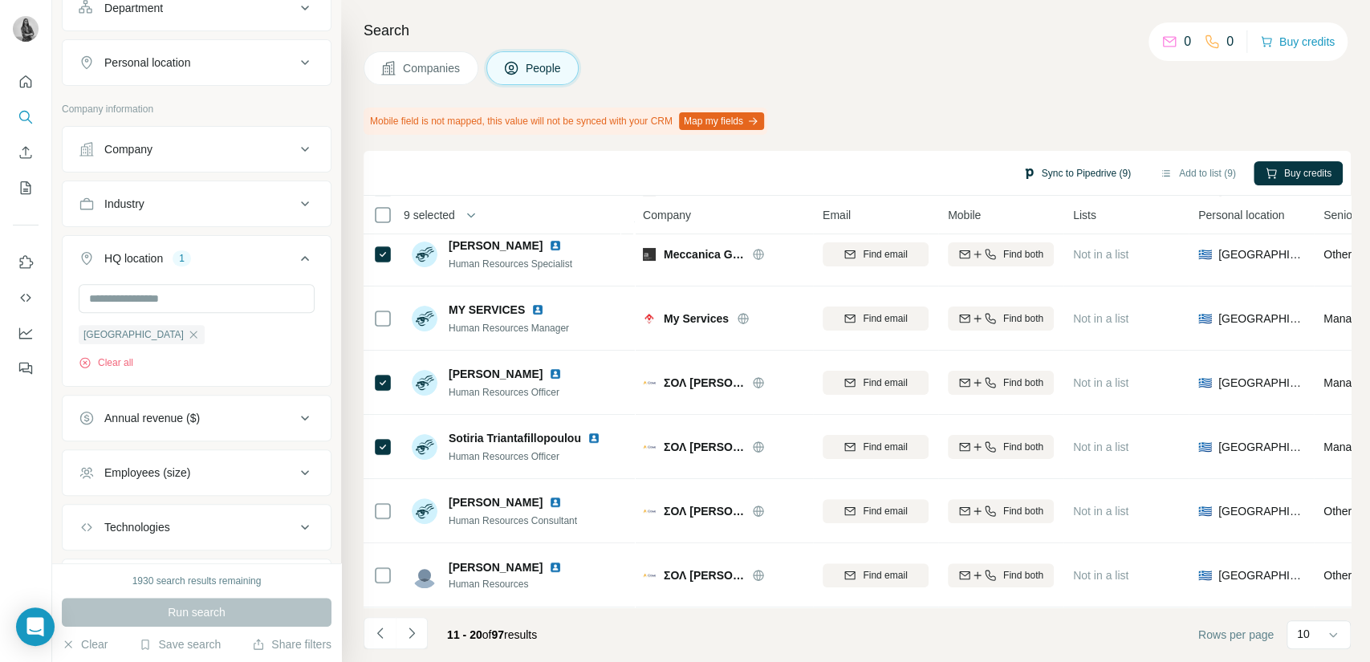
click at [1032, 172] on button "Sync to Pipedrive (9)" at bounding box center [1076, 173] width 131 height 24
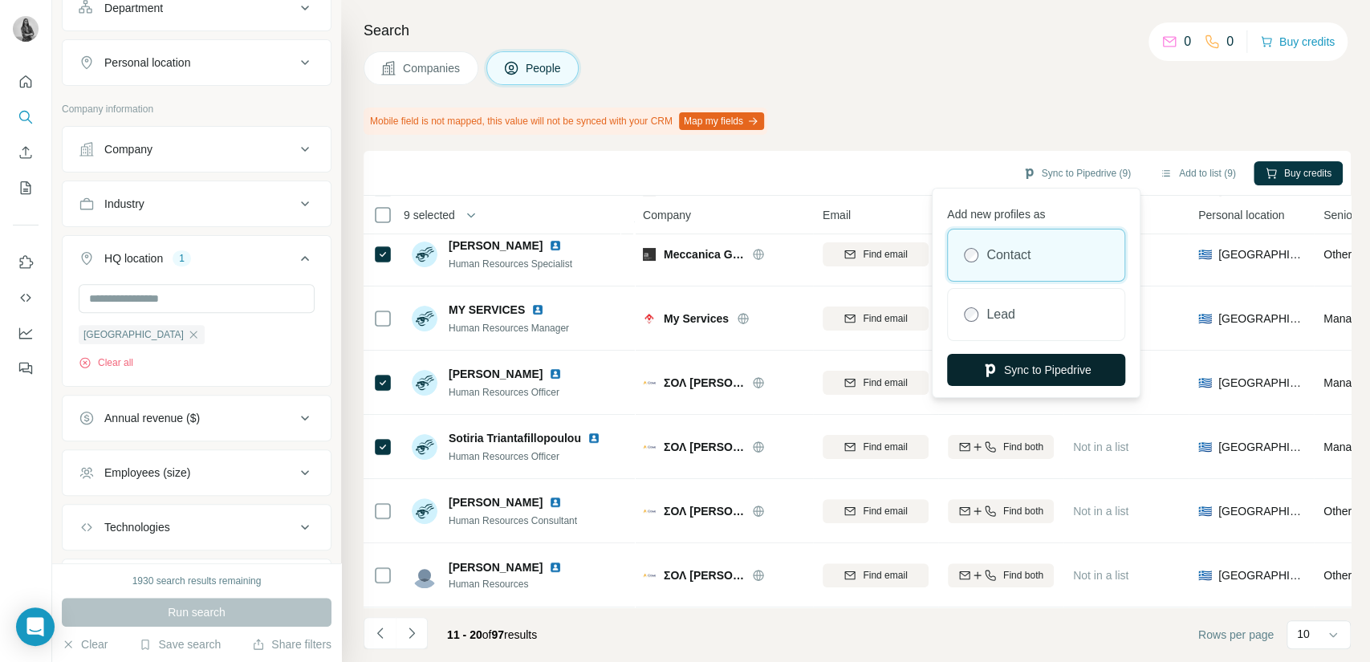
click at [1018, 366] on button "Sync to Pipedrive" at bounding box center [1036, 370] width 178 height 32
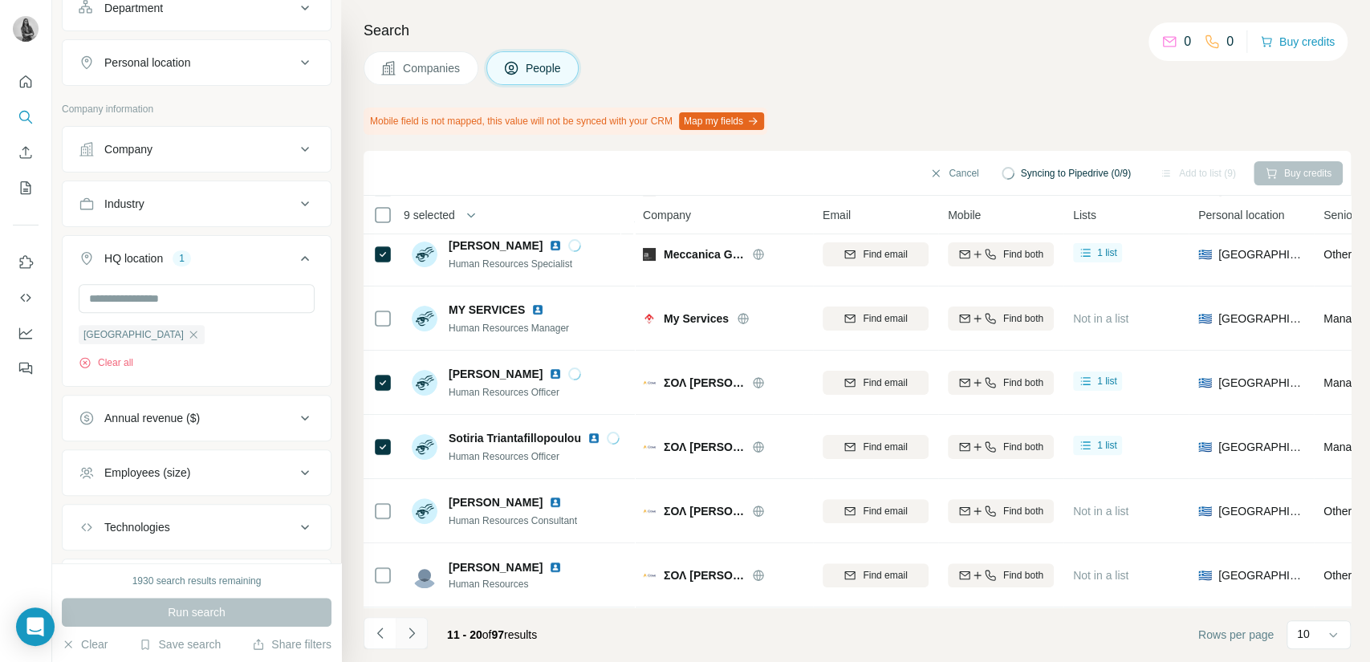
click at [417, 637] on icon "Navigate to next page" at bounding box center [412, 633] width 16 height 16
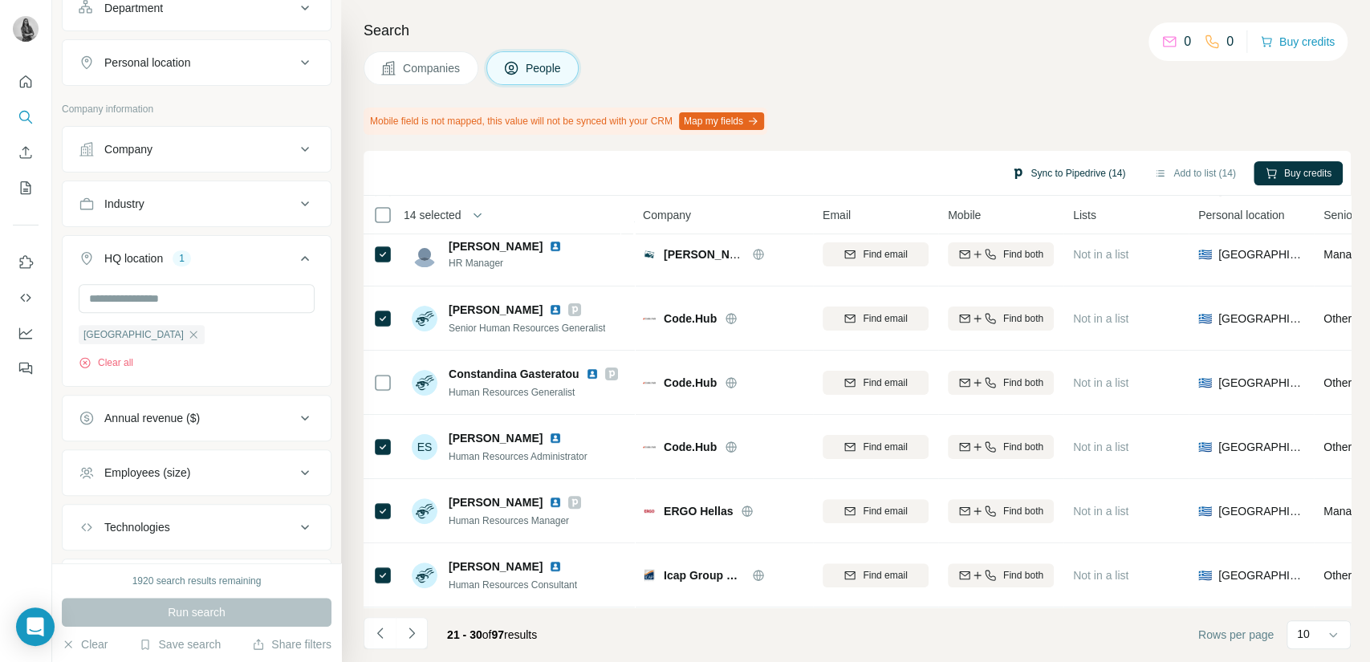
click at [1044, 173] on button "Sync to Pipedrive (14)" at bounding box center [1068, 173] width 136 height 24
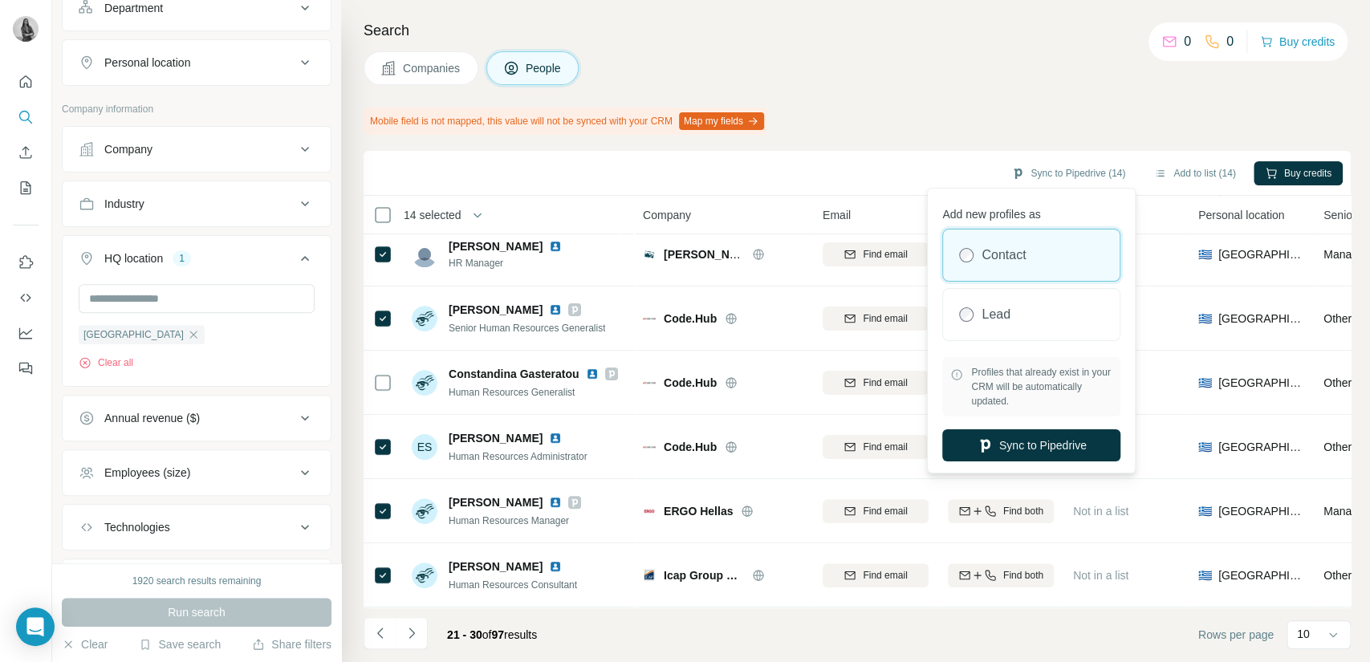
click at [1039, 242] on div "Contact" at bounding box center [1031, 255] width 177 height 51
click at [1028, 450] on button "Sync to Pipedrive" at bounding box center [1031, 445] width 178 height 32
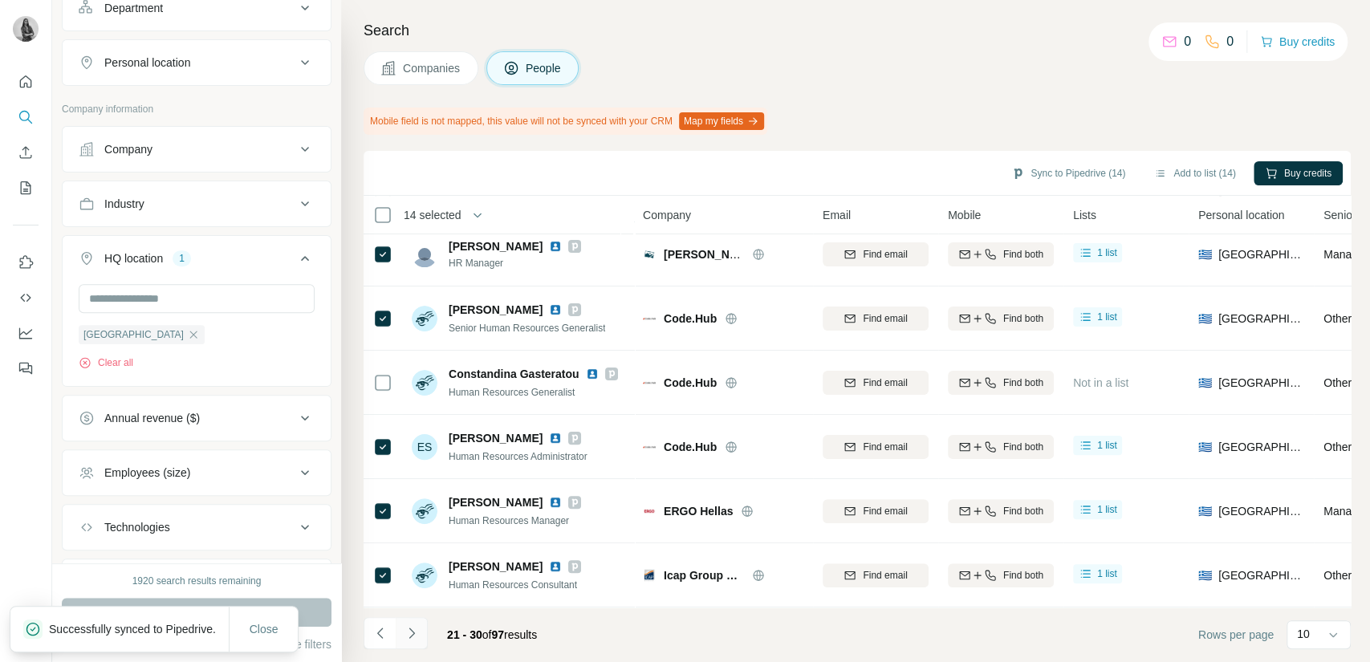
click at [407, 637] on icon "Navigate to next page" at bounding box center [412, 633] width 16 height 16
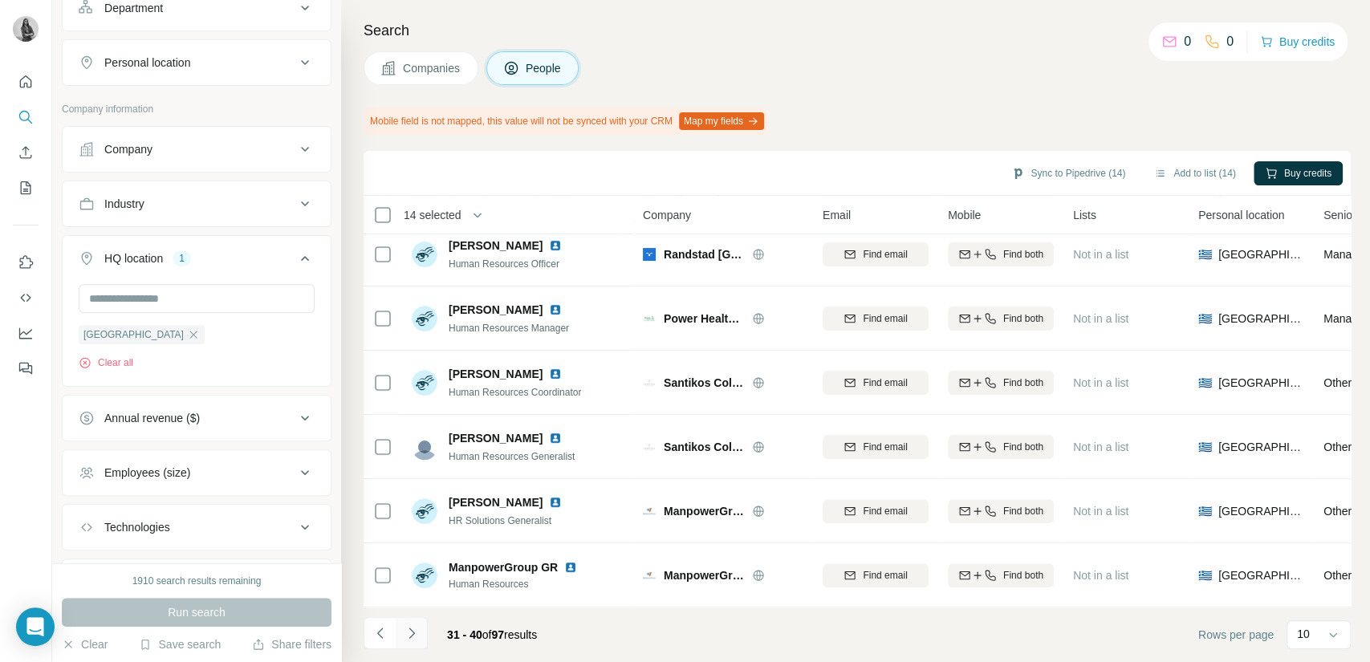
click at [418, 634] on icon "Navigate to next page" at bounding box center [412, 633] width 16 height 16
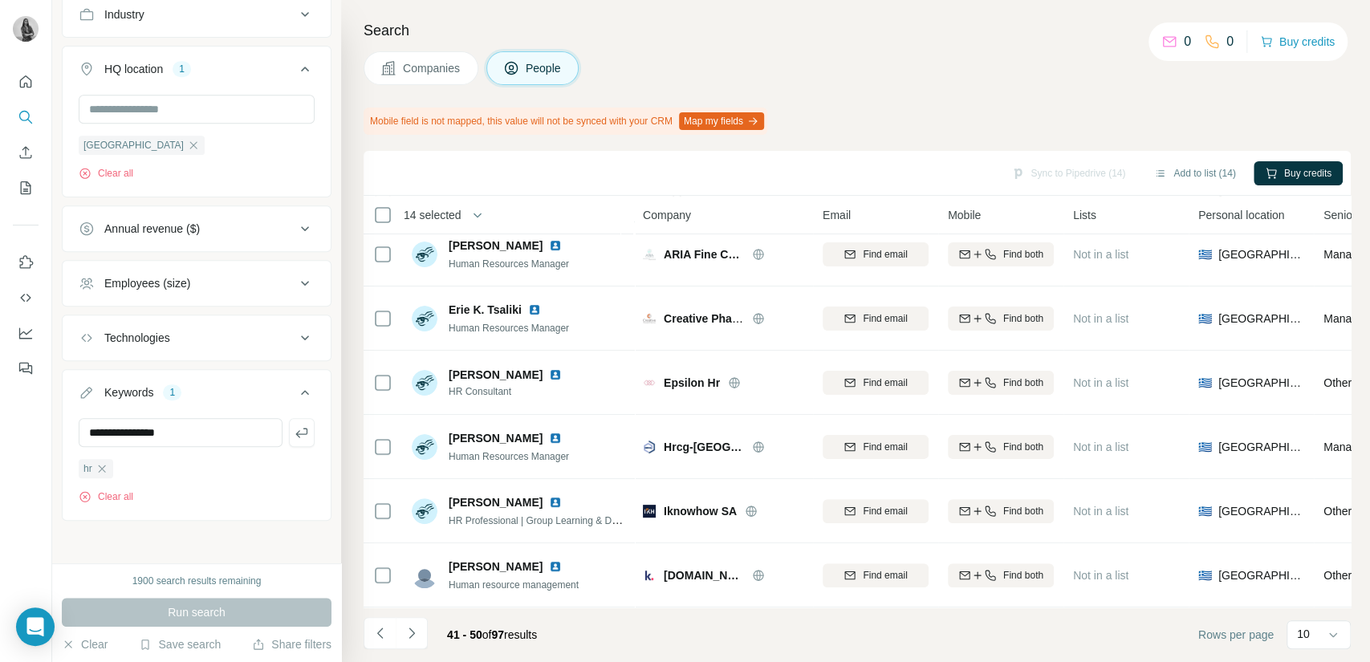
scroll to position [568, 0]
click at [294, 433] on icon "button" at bounding box center [302, 432] width 16 height 16
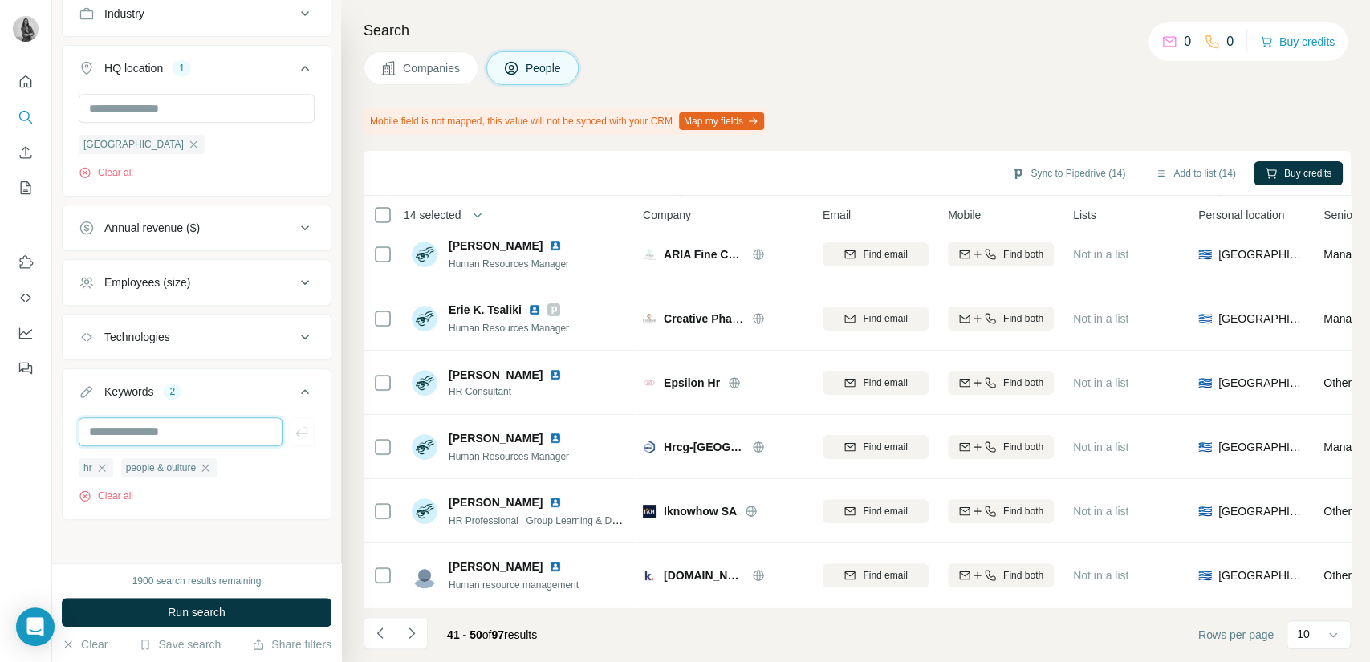
click at [193, 432] on input "text" at bounding box center [181, 431] width 204 height 29
type input "**********"
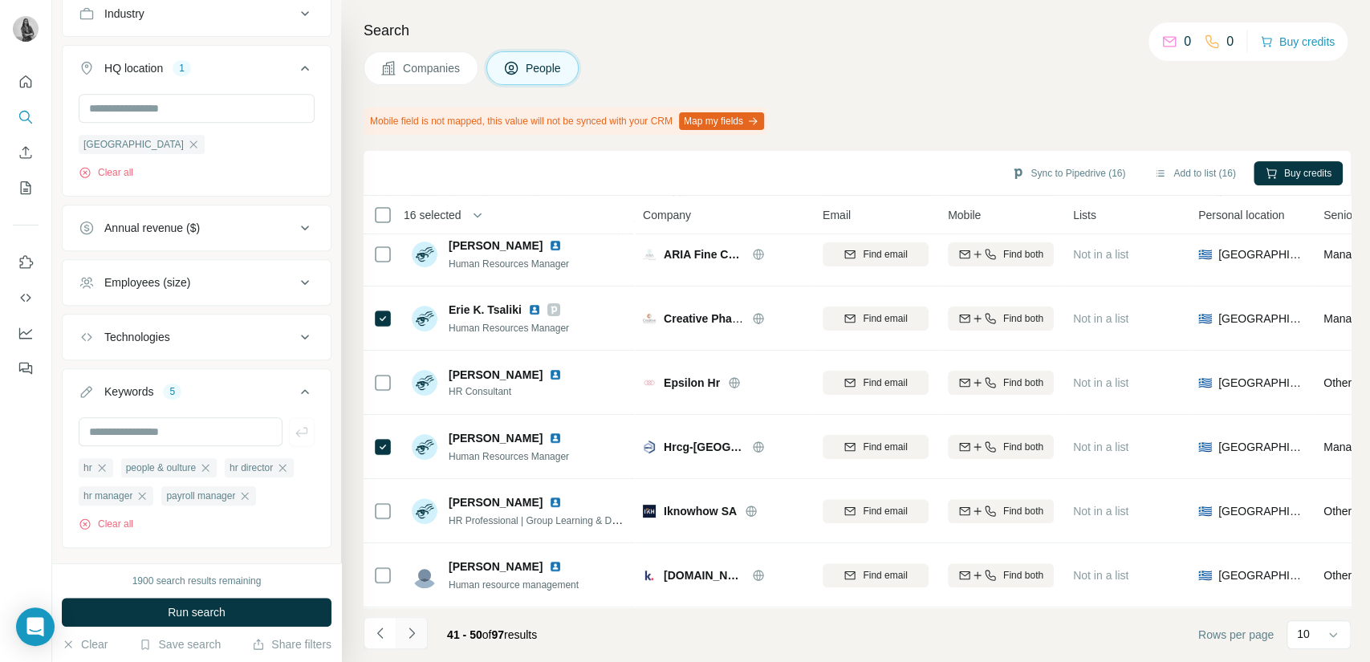
click at [421, 640] on button "Navigate to next page" at bounding box center [412, 633] width 32 height 32
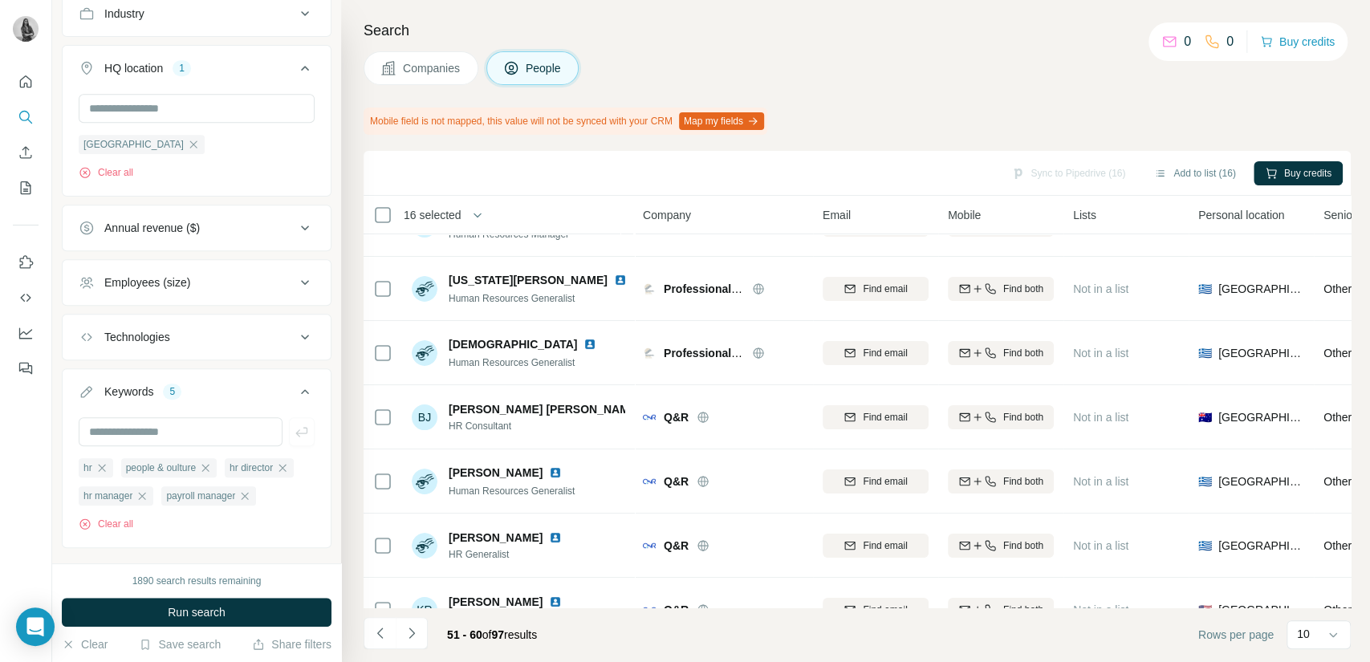
scroll to position [10, 0]
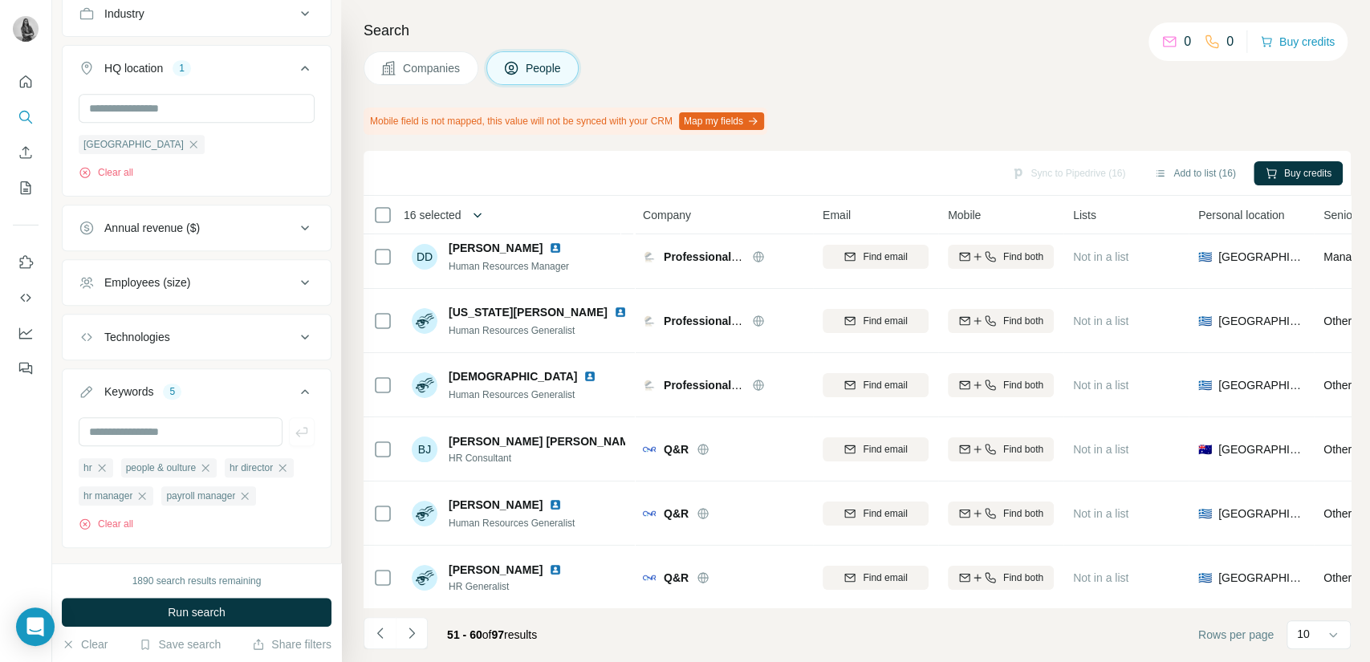
click at [475, 213] on icon "button" at bounding box center [477, 215] width 16 height 16
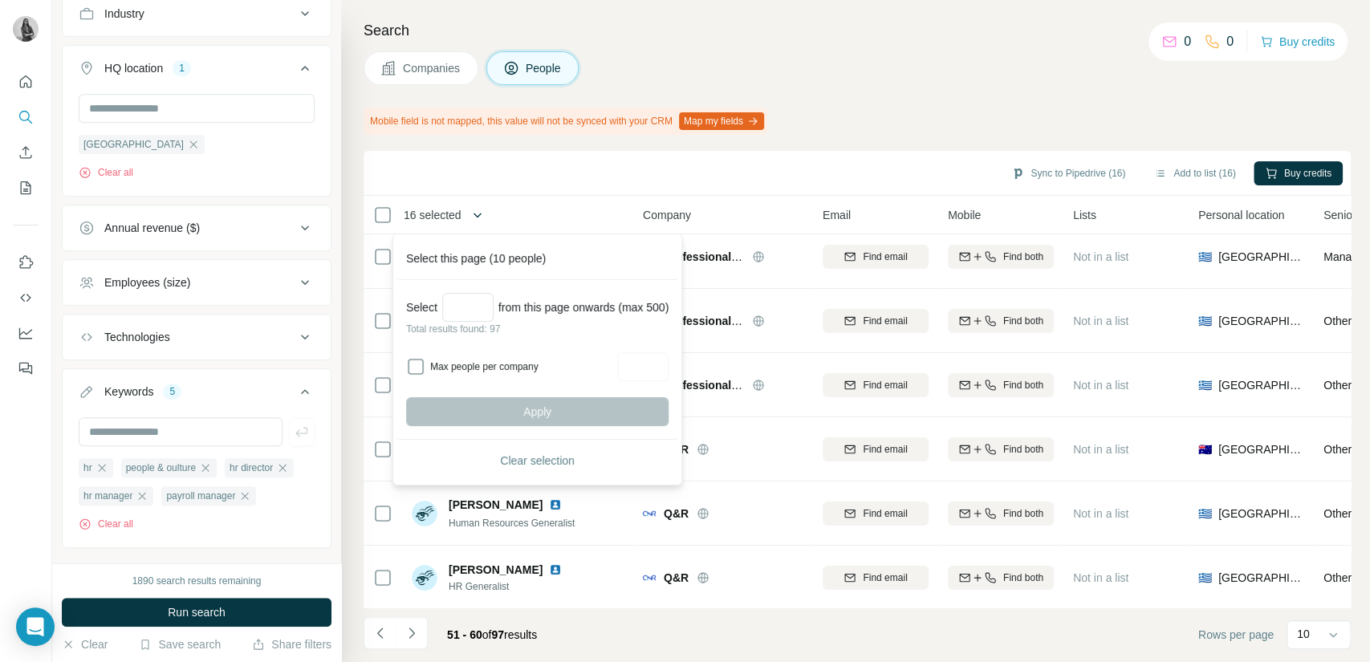
click at [475, 213] on icon "button" at bounding box center [477, 215] width 16 height 16
click at [590, 161] on div "Sync to Pipedrive (16) Add to list (16) [PERSON_NAME] credits" at bounding box center [857, 173] width 971 height 28
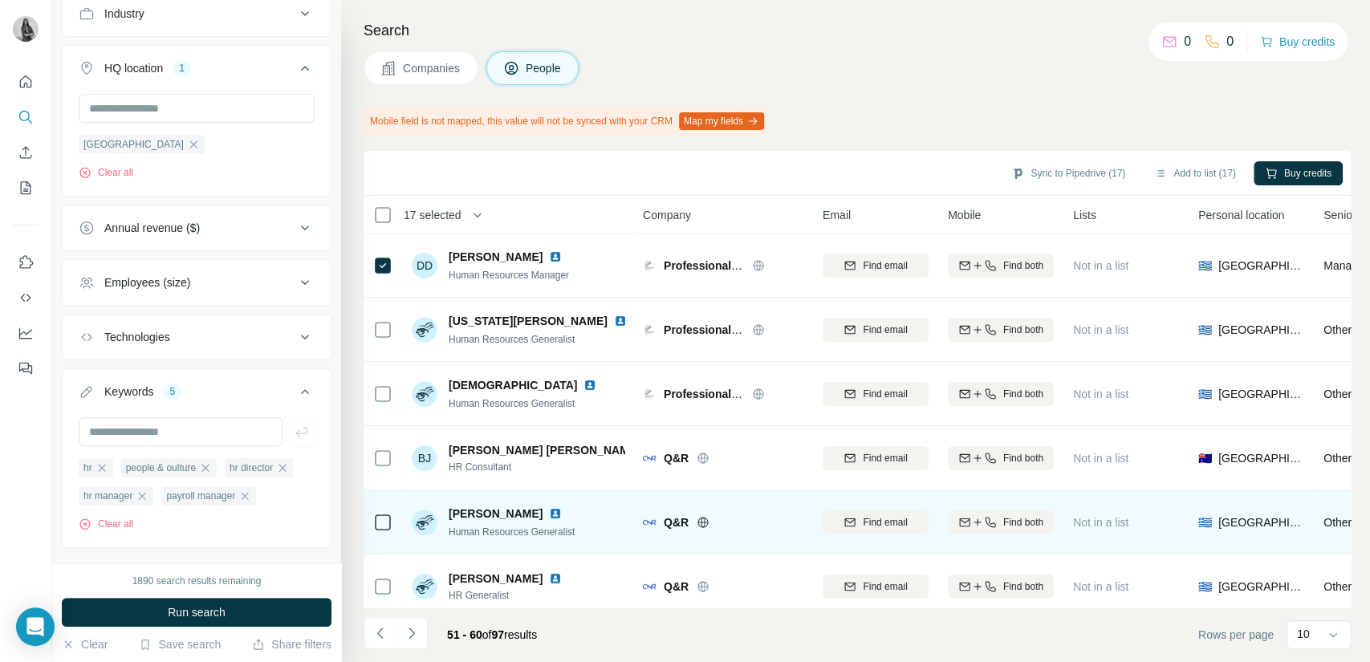
scroll to position [0, 0]
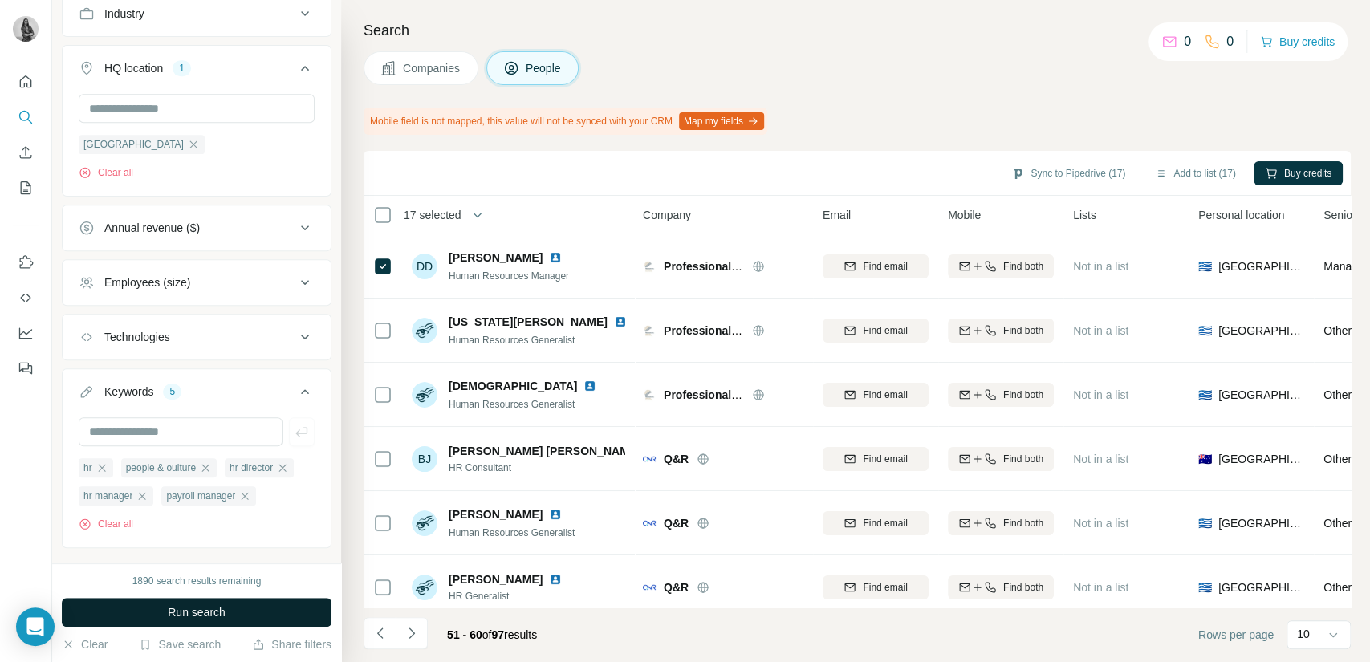
click at [221, 615] on span "Run search" at bounding box center [197, 612] width 58 height 16
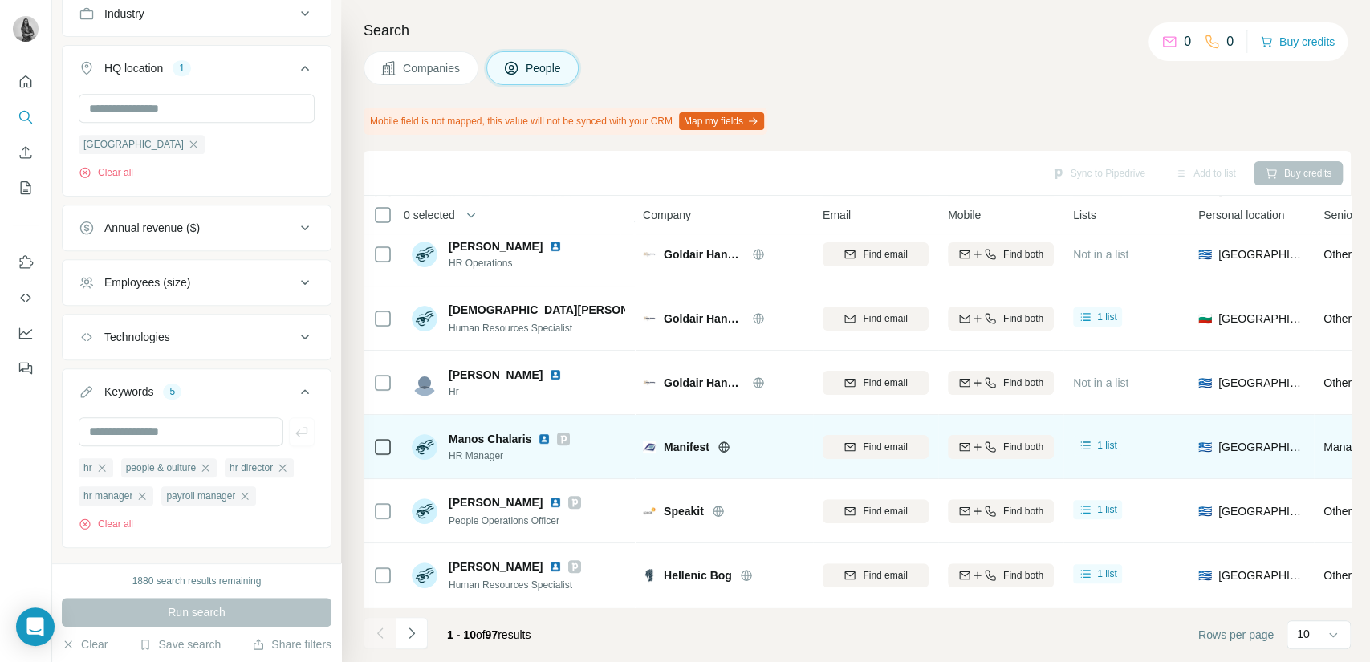
scroll to position [277, 0]
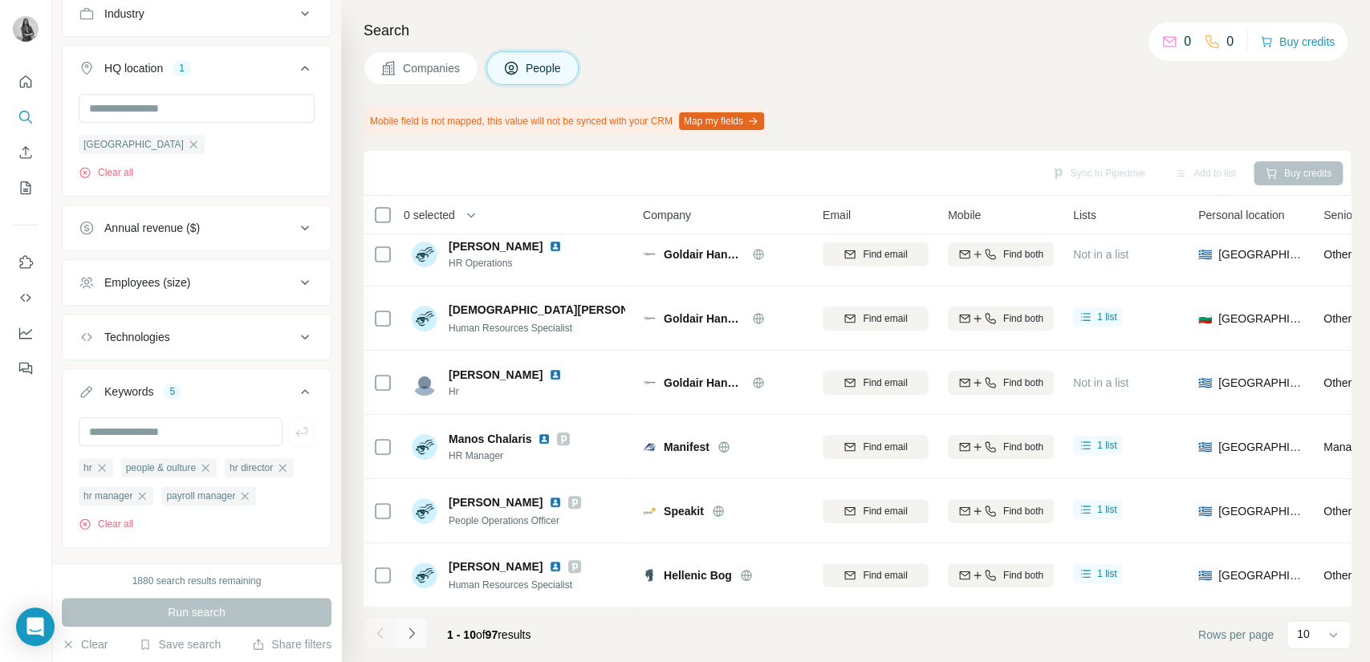
click at [413, 625] on icon "Navigate to next page" at bounding box center [412, 633] width 16 height 16
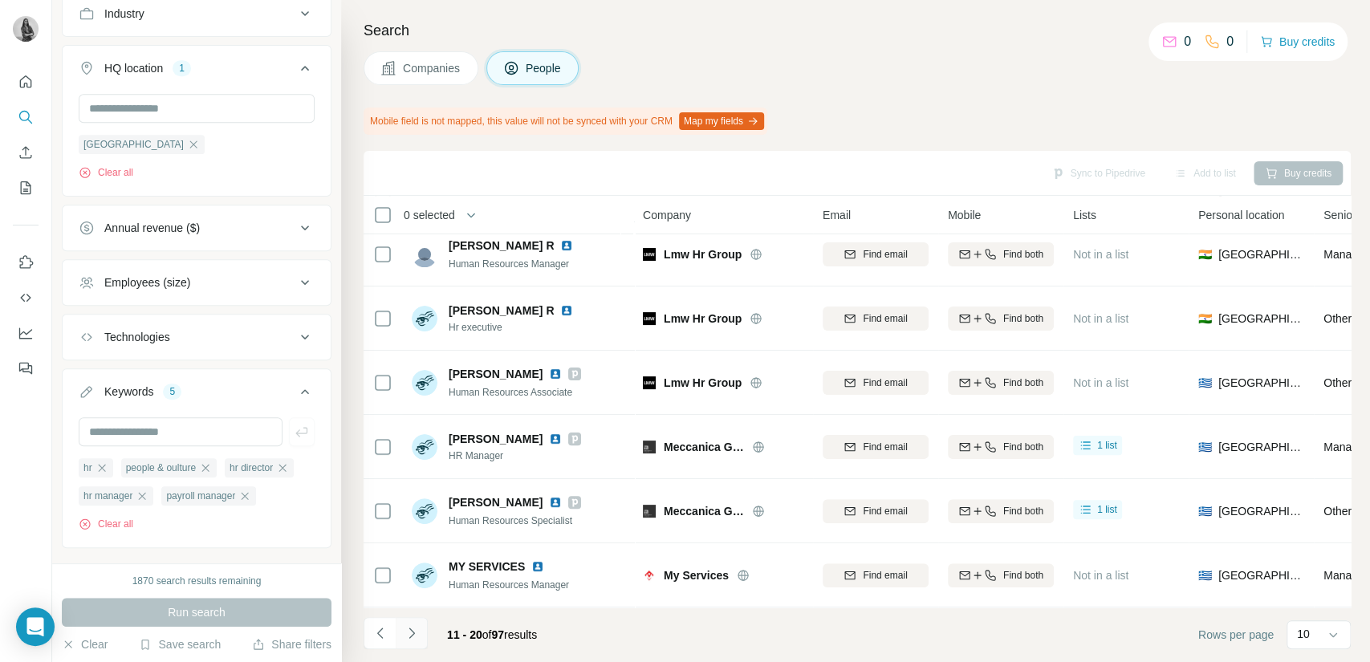
click at [417, 636] on icon "Navigate to next page" at bounding box center [412, 633] width 16 height 16
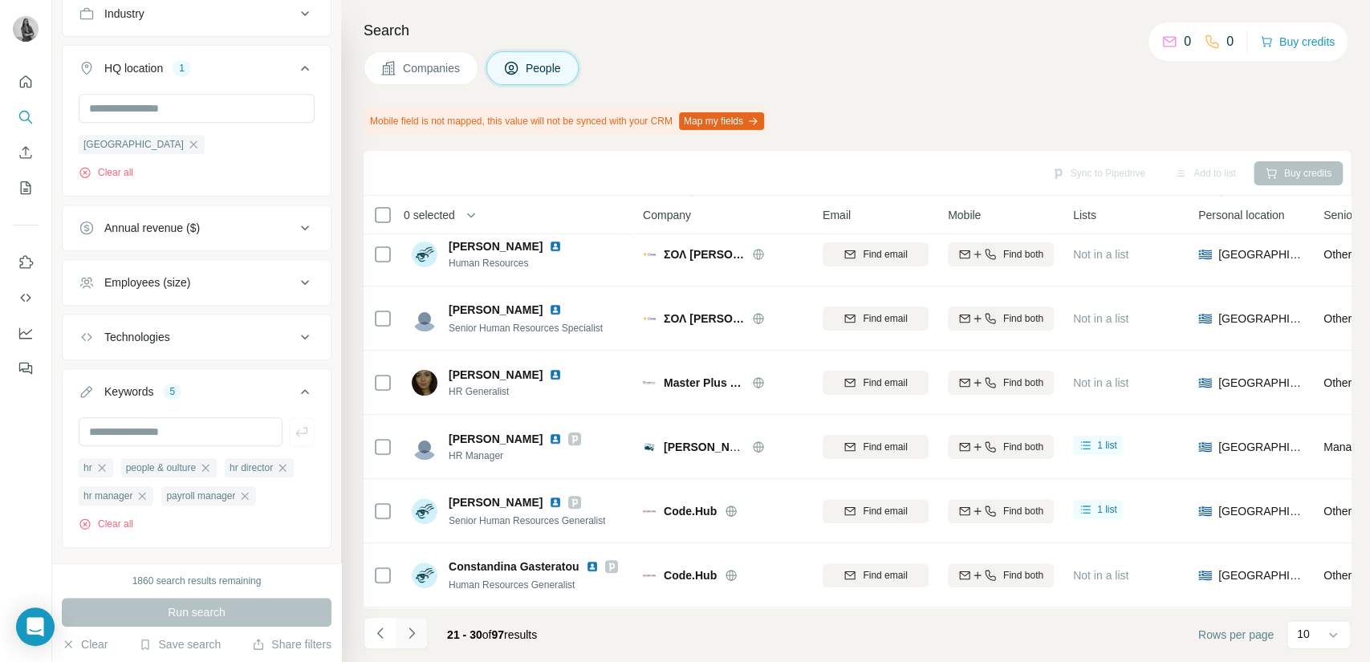
click at [409, 634] on icon "Navigate to next page" at bounding box center [412, 633] width 16 height 16
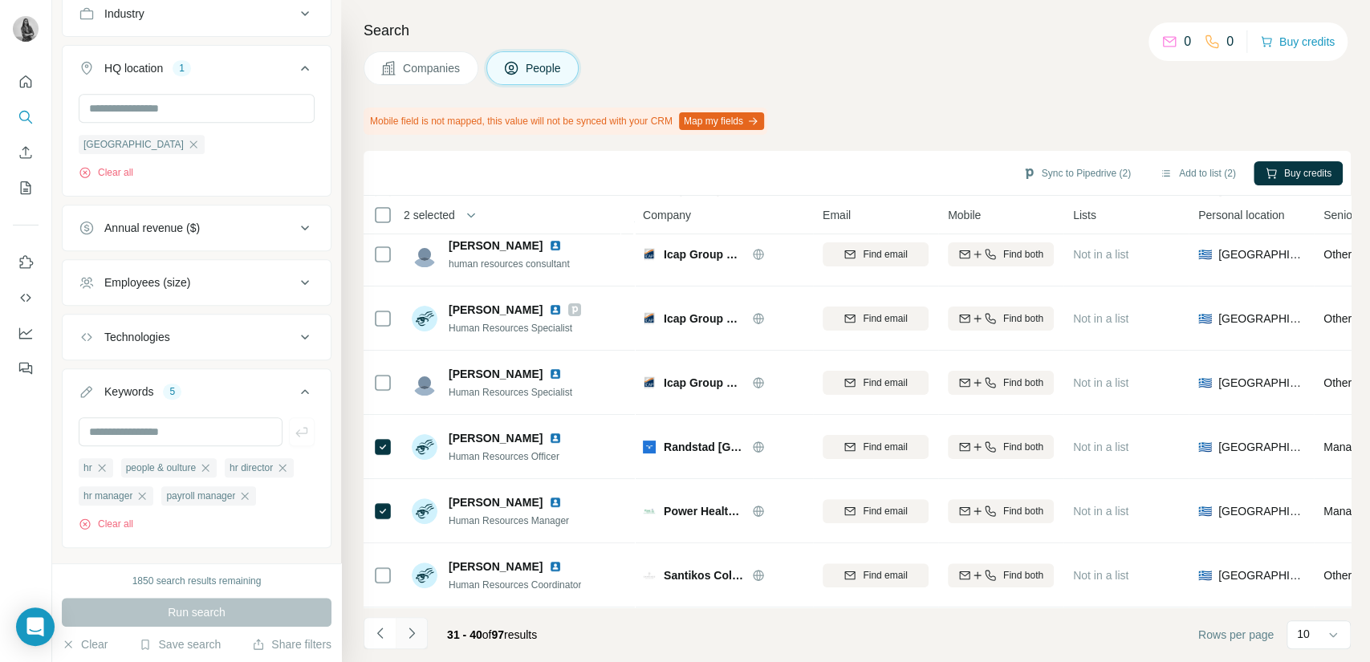
click at [413, 634] on icon "Navigate to next page" at bounding box center [411, 633] width 6 height 10
click at [413, 636] on icon "Navigate to next page" at bounding box center [412, 633] width 16 height 16
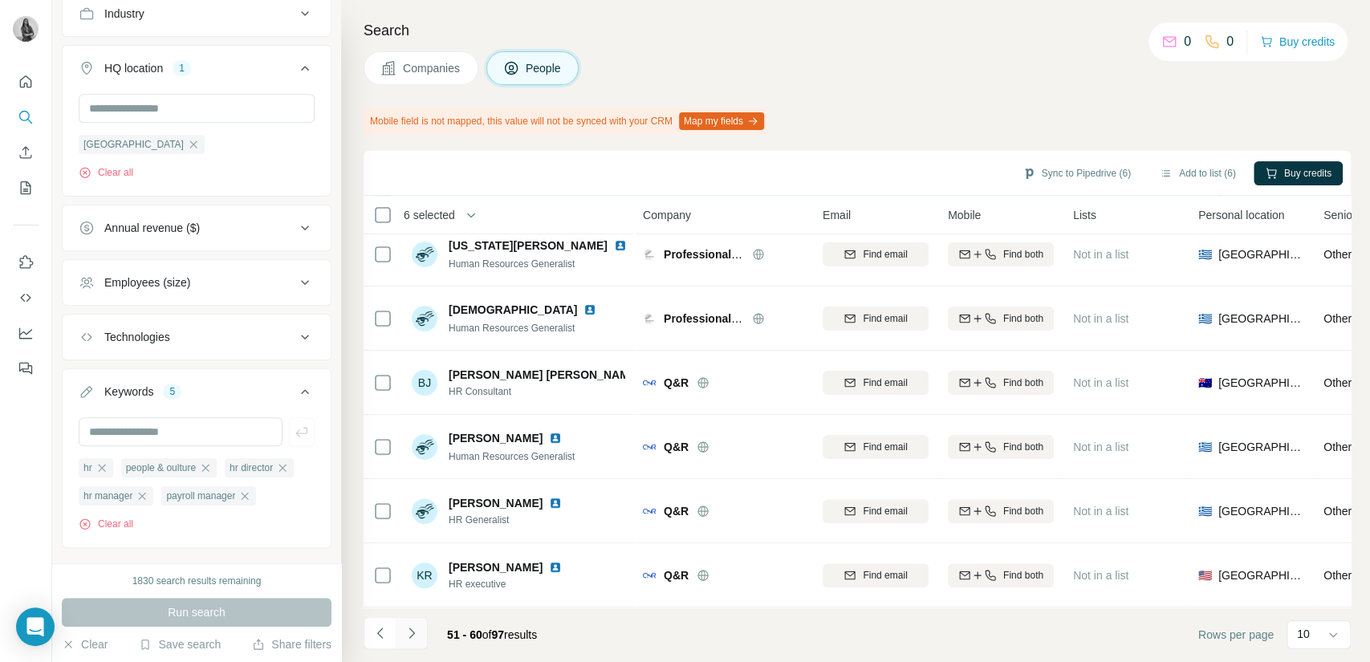
click at [413, 627] on icon "Navigate to next page" at bounding box center [412, 633] width 16 height 16
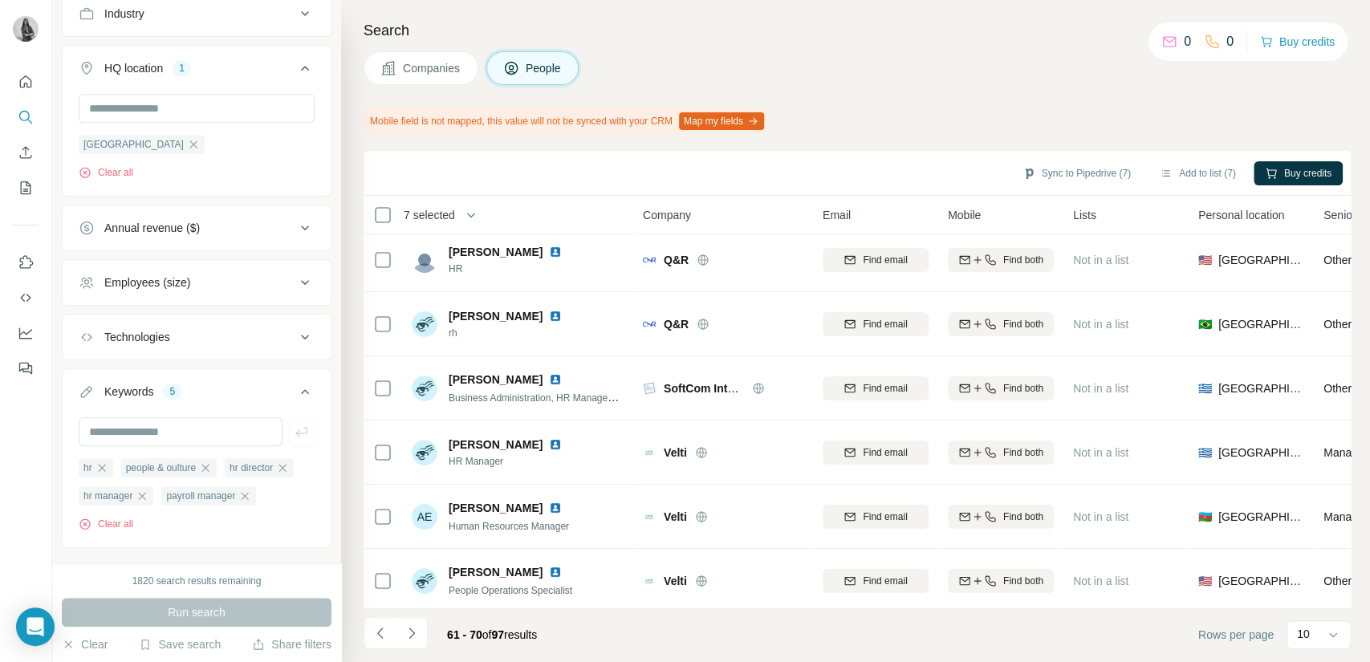
scroll to position [0, 0]
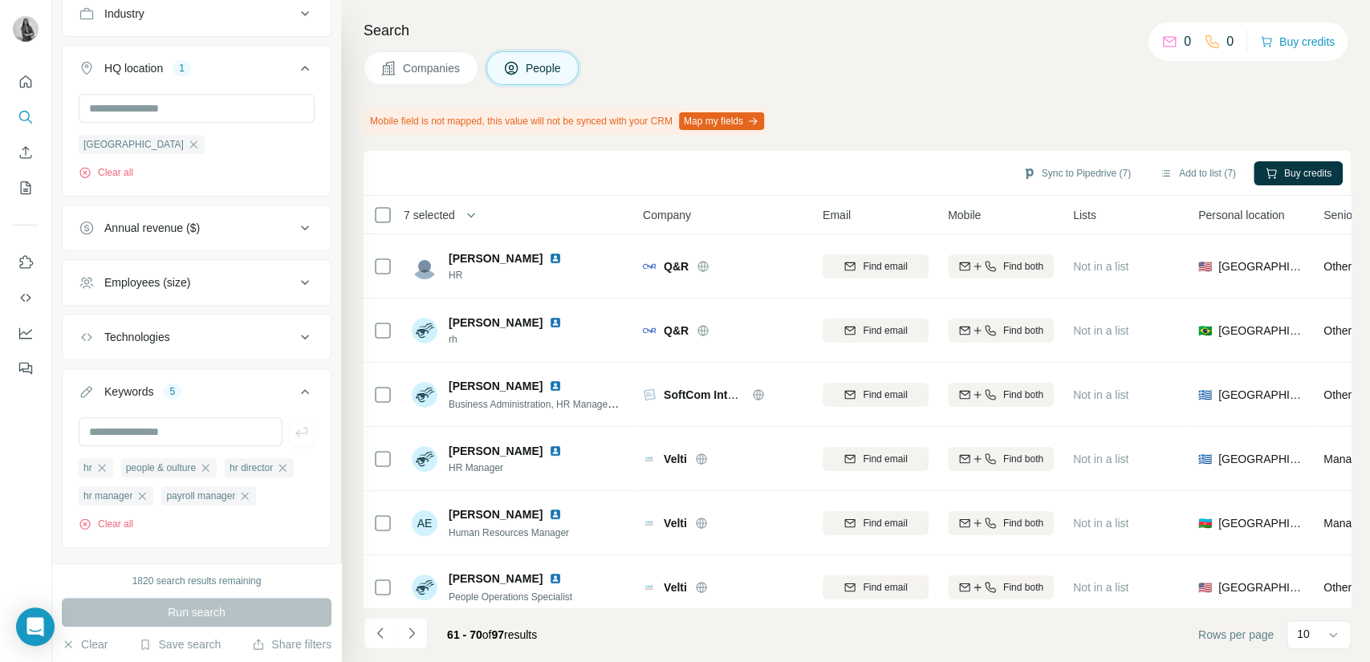
click at [415, 626] on icon "Navigate to next page" at bounding box center [412, 633] width 16 height 16
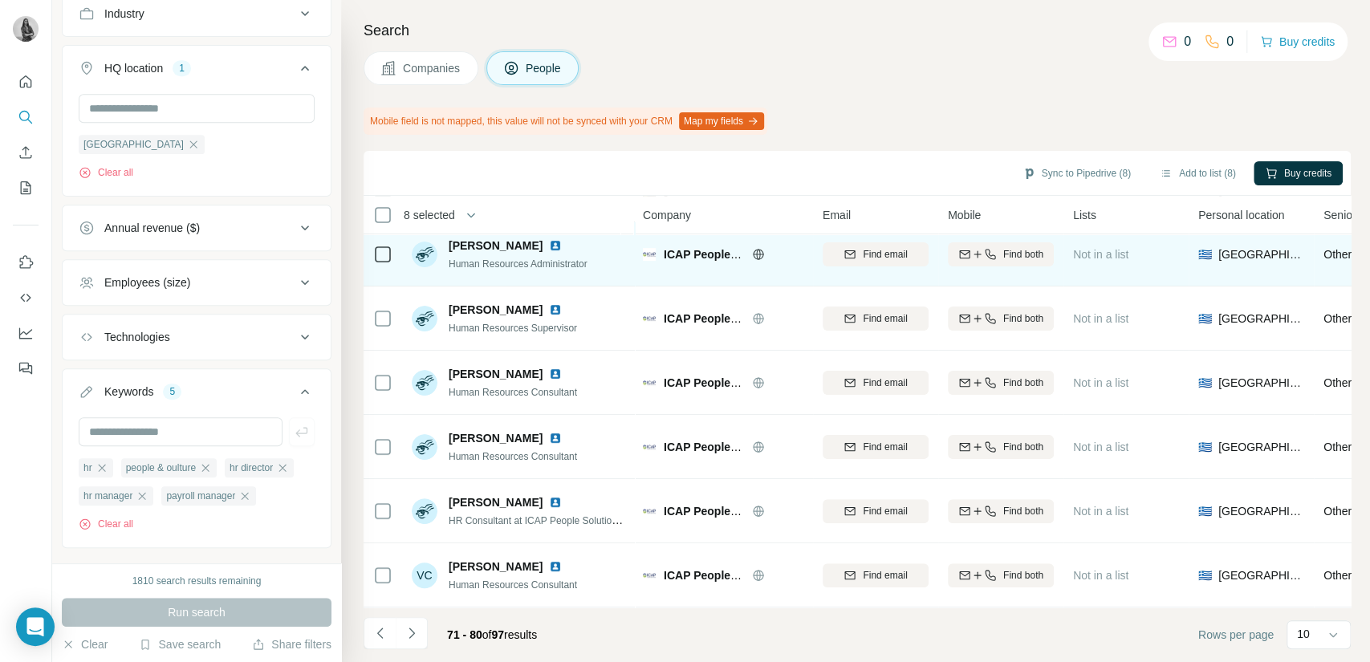
scroll to position [277, 0]
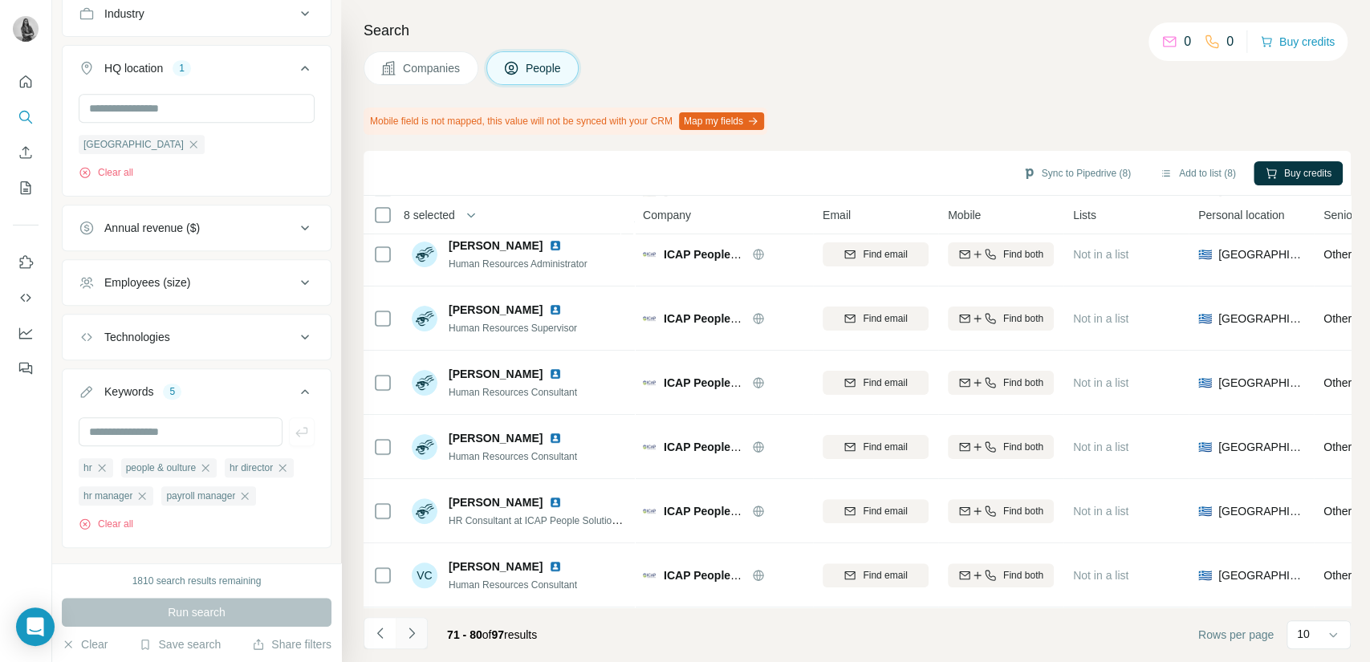
click at [413, 630] on icon "Navigate to next page" at bounding box center [412, 633] width 16 height 16
click at [413, 632] on icon "Navigate to next page" at bounding box center [411, 633] width 6 height 10
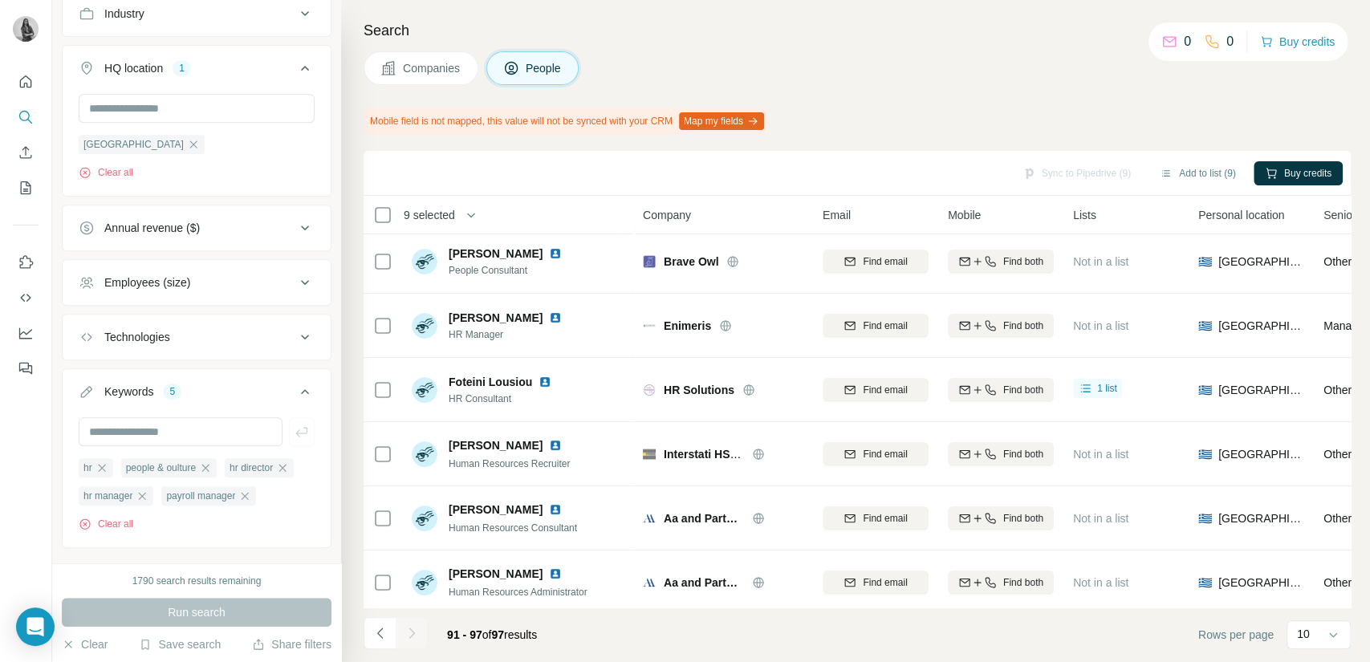
scroll to position [84, 0]
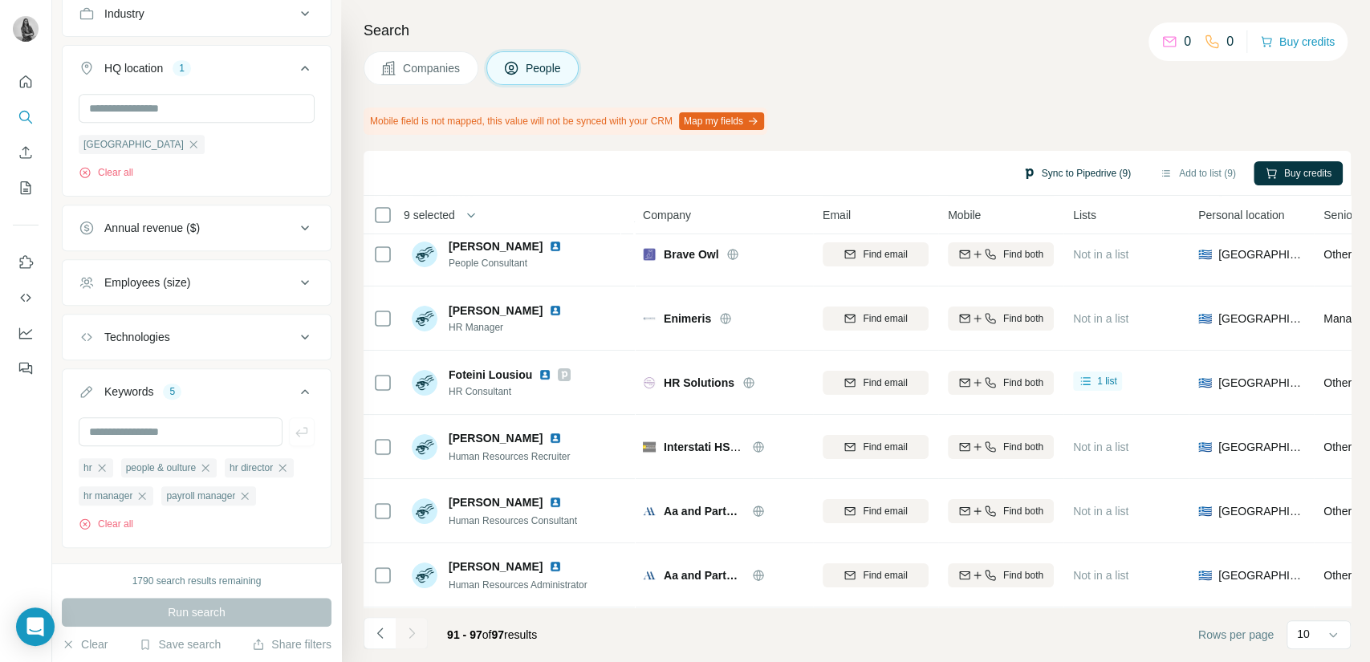
click at [1079, 167] on button "Sync to Pipedrive (9)" at bounding box center [1076, 173] width 131 height 24
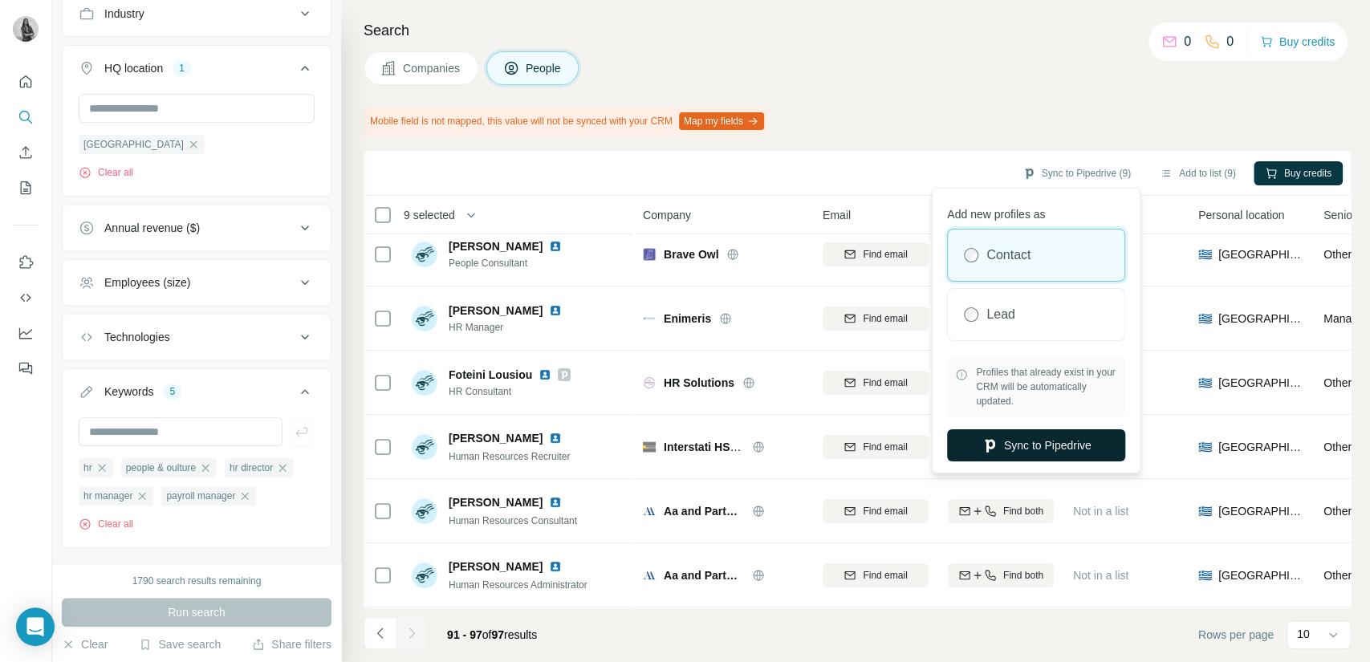
click at [1028, 448] on button "Sync to Pipedrive" at bounding box center [1036, 445] width 178 height 32
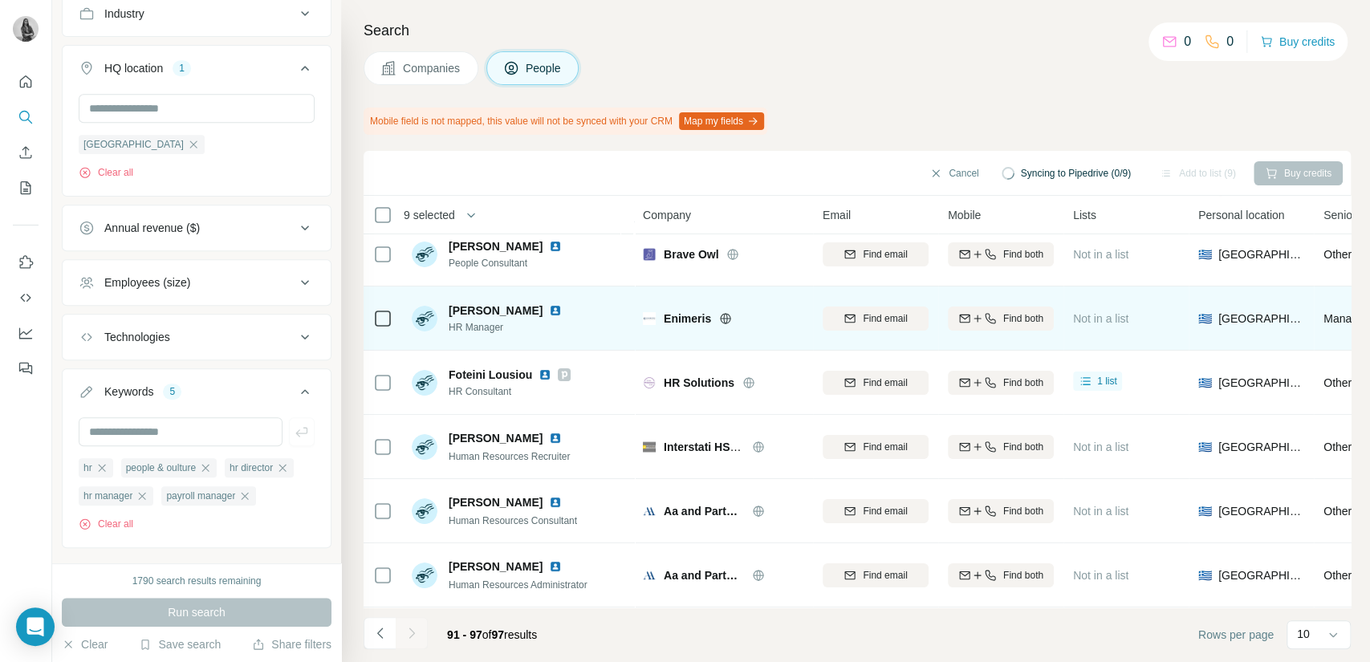
scroll to position [0, 0]
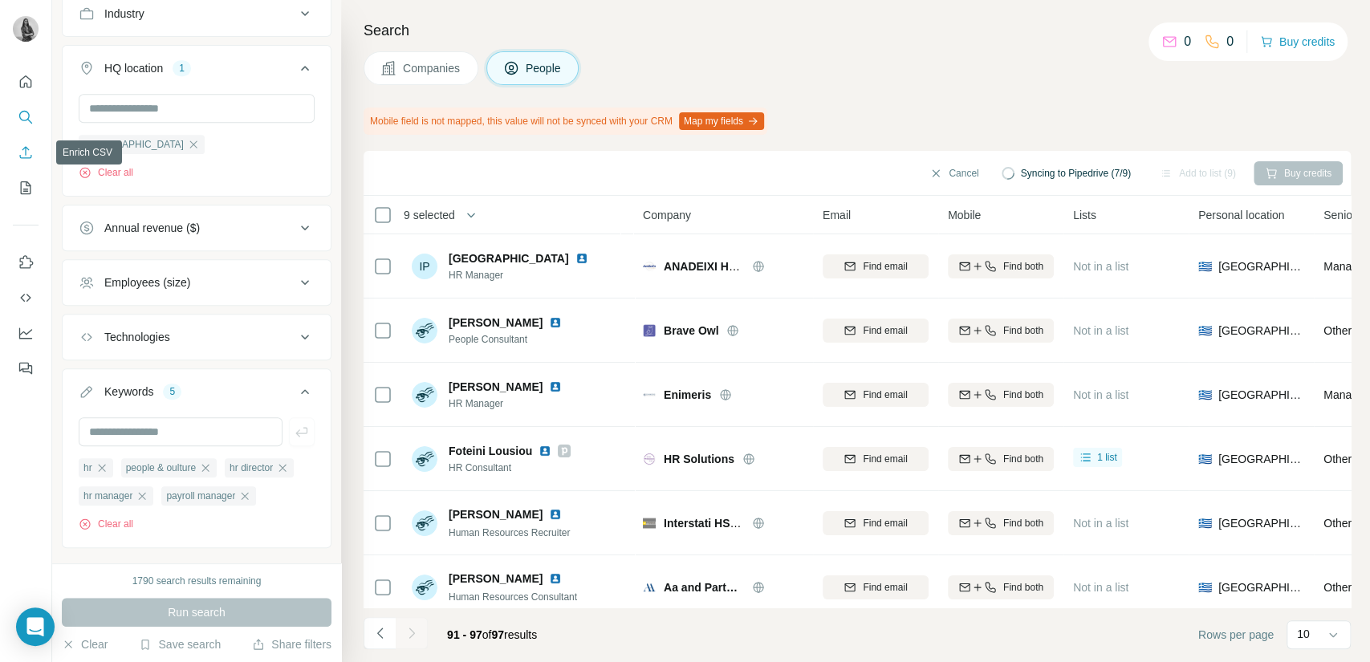
click at [32, 154] on icon "Enrich CSV" at bounding box center [26, 152] width 16 height 16
